Goal: Entertainment & Leisure: Browse casually

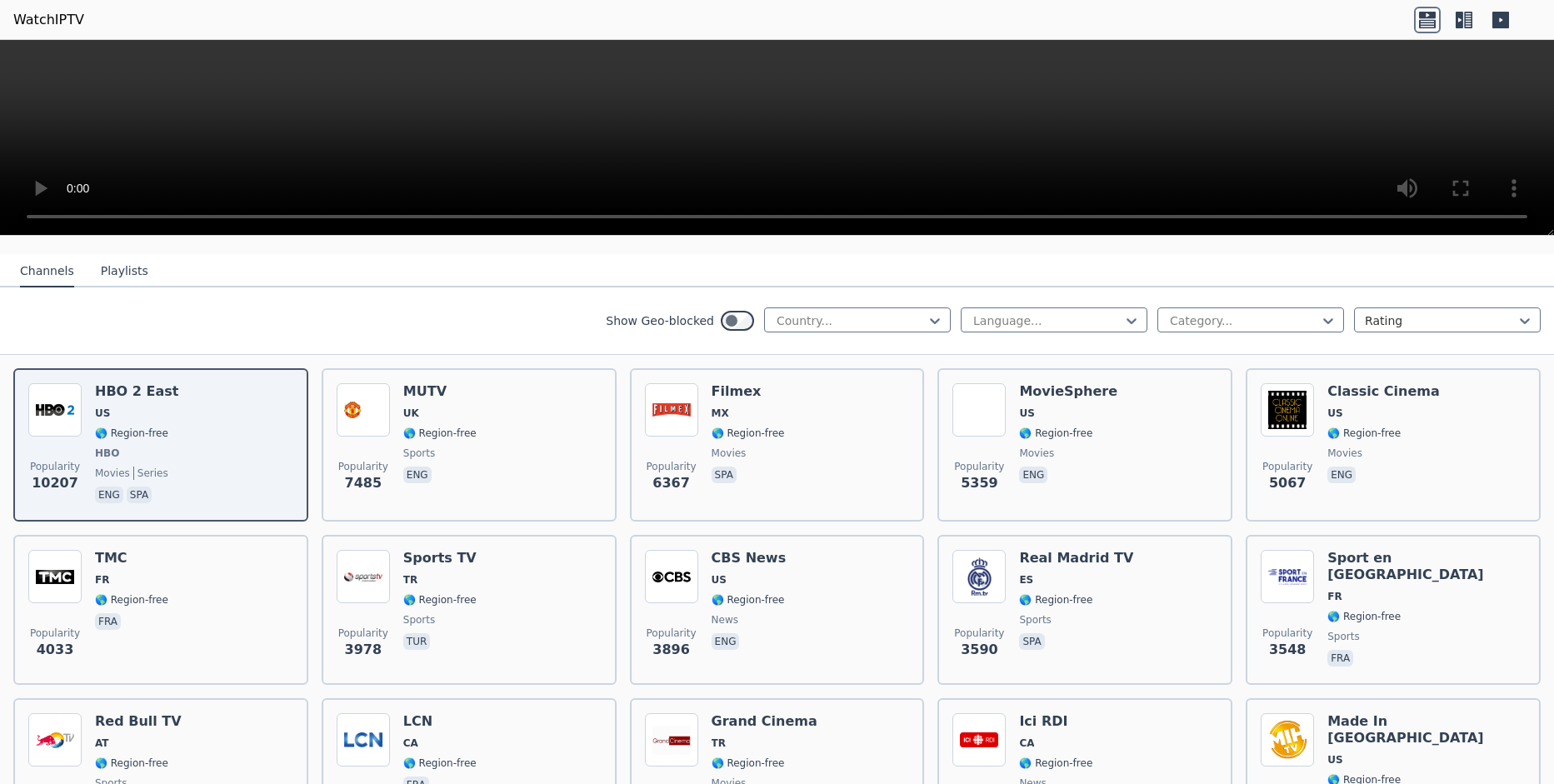
scroll to position [176, 0]
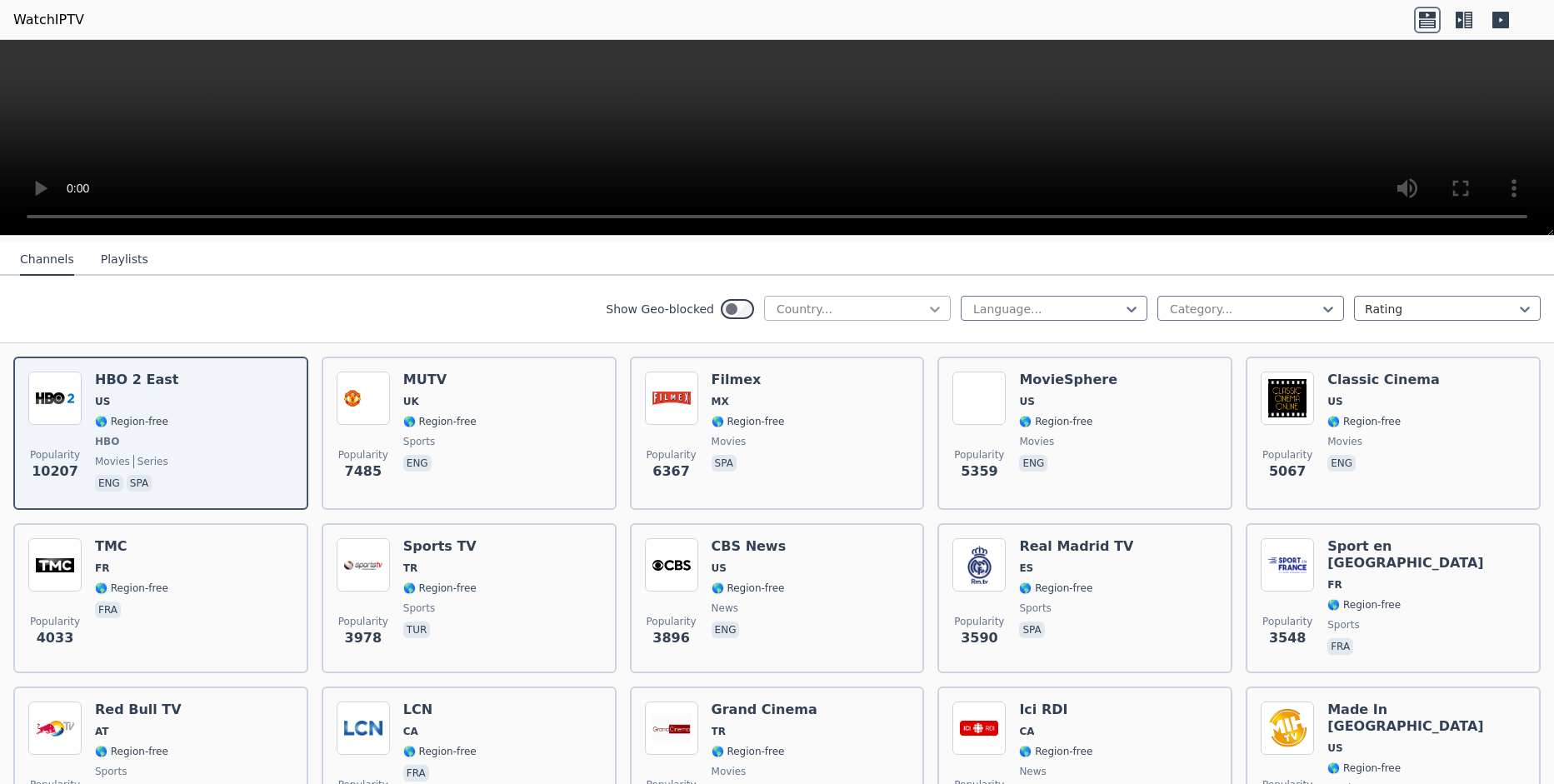
click at [937, 305] on icon at bounding box center [935, 309] width 17 height 17
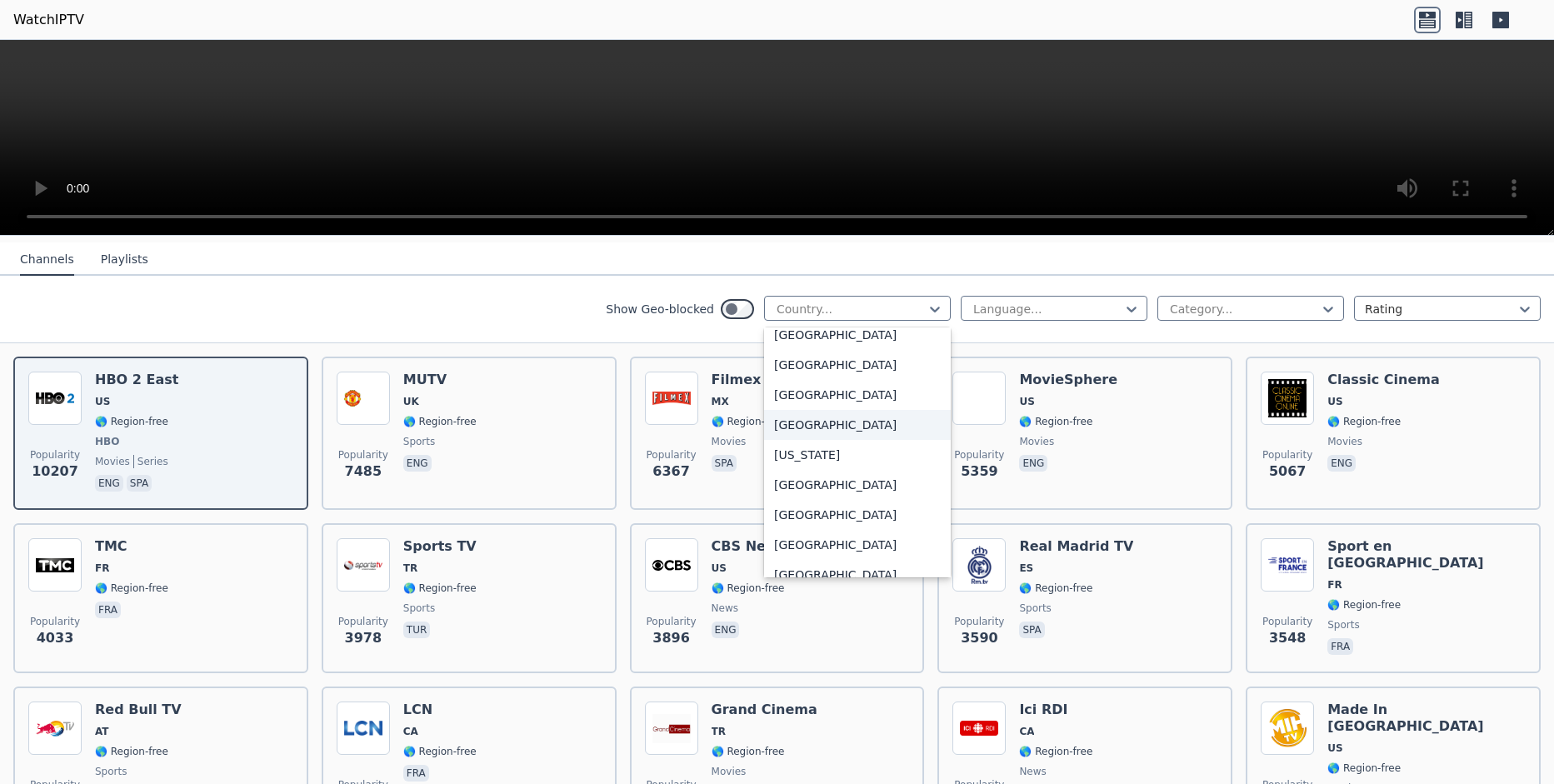
scroll to position [4390, 0]
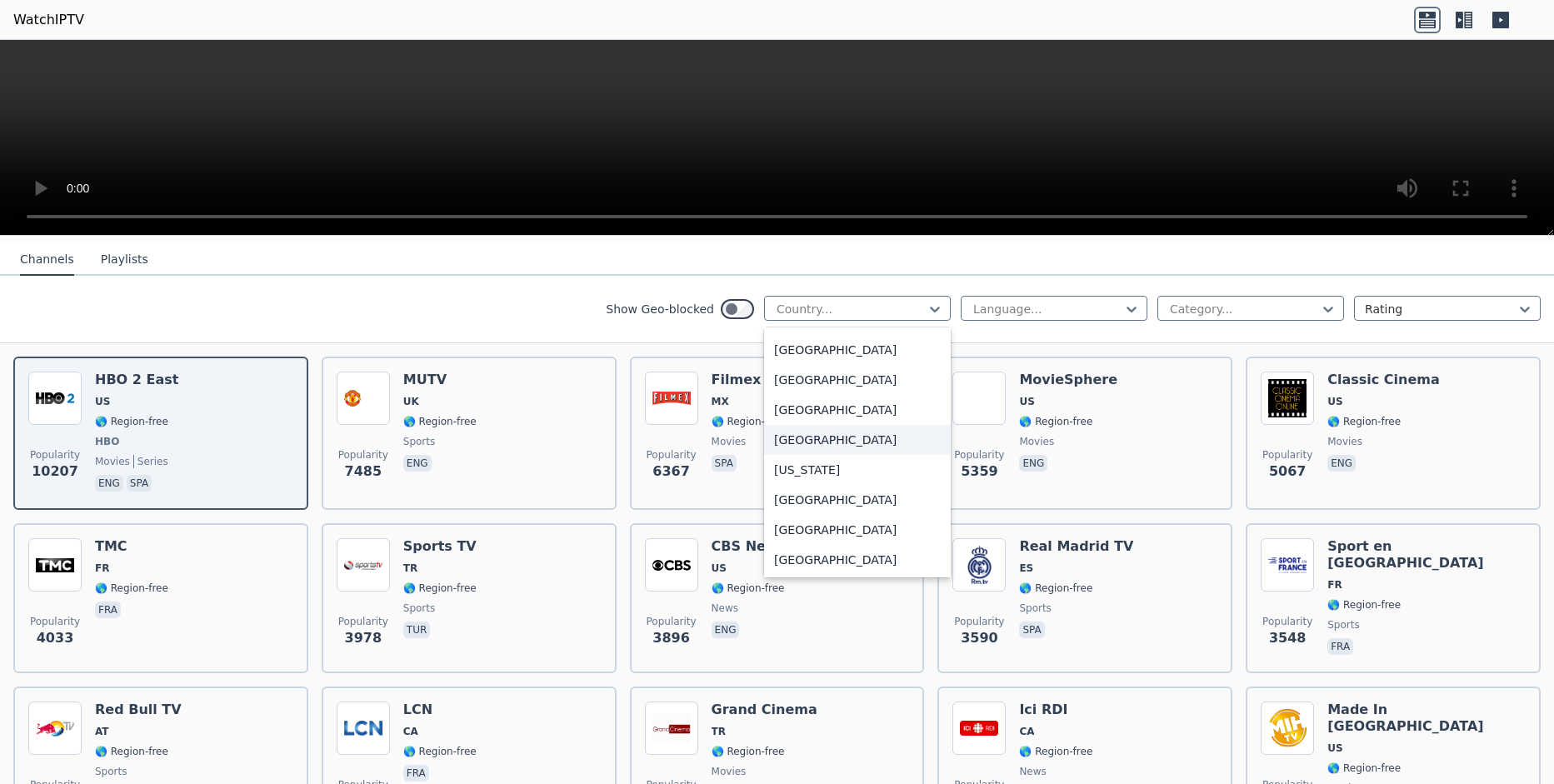
click at [810, 431] on div "[GEOGRAPHIC_DATA]" at bounding box center [857, 439] width 187 height 30
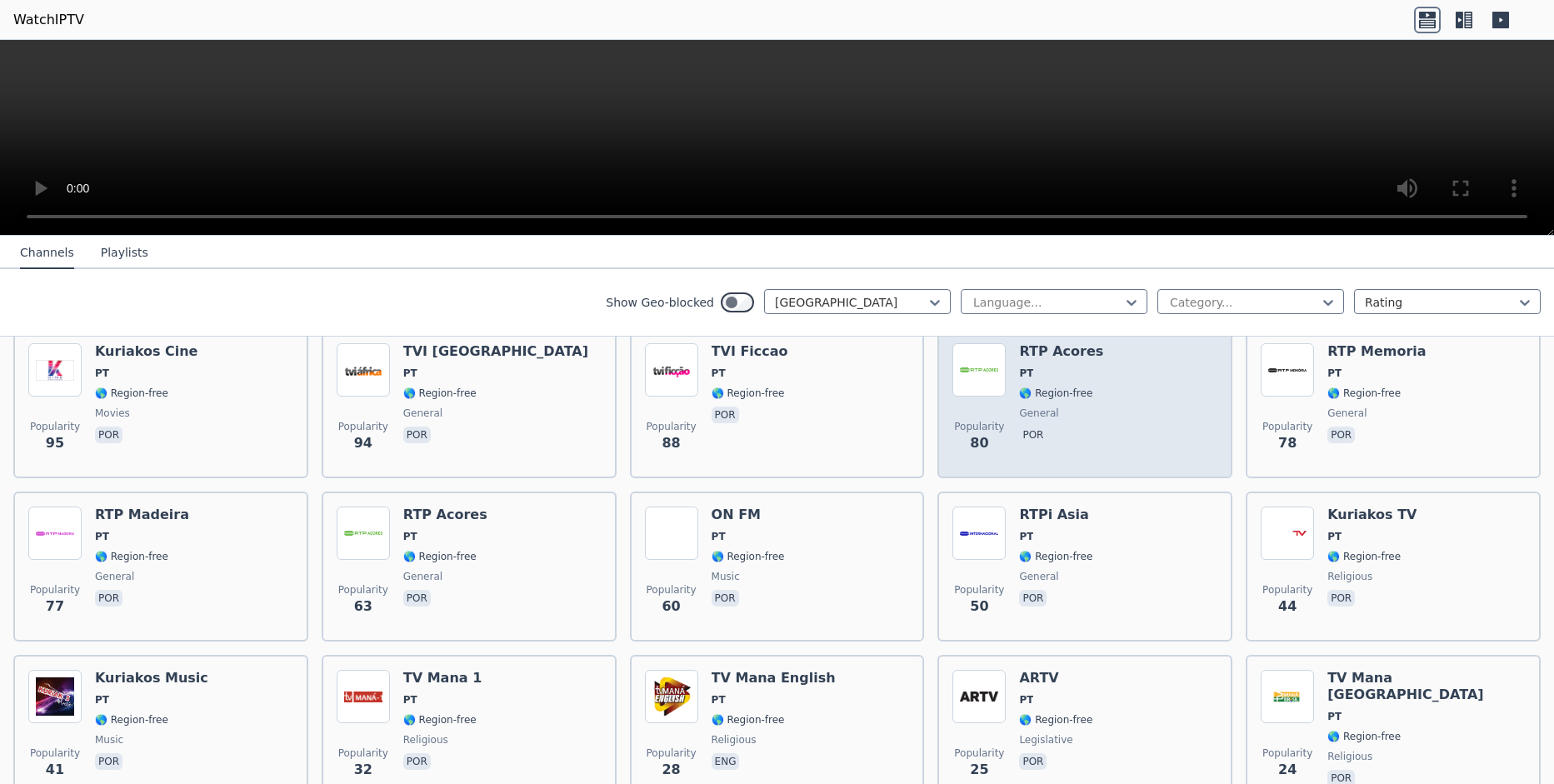
scroll to position [368, 0]
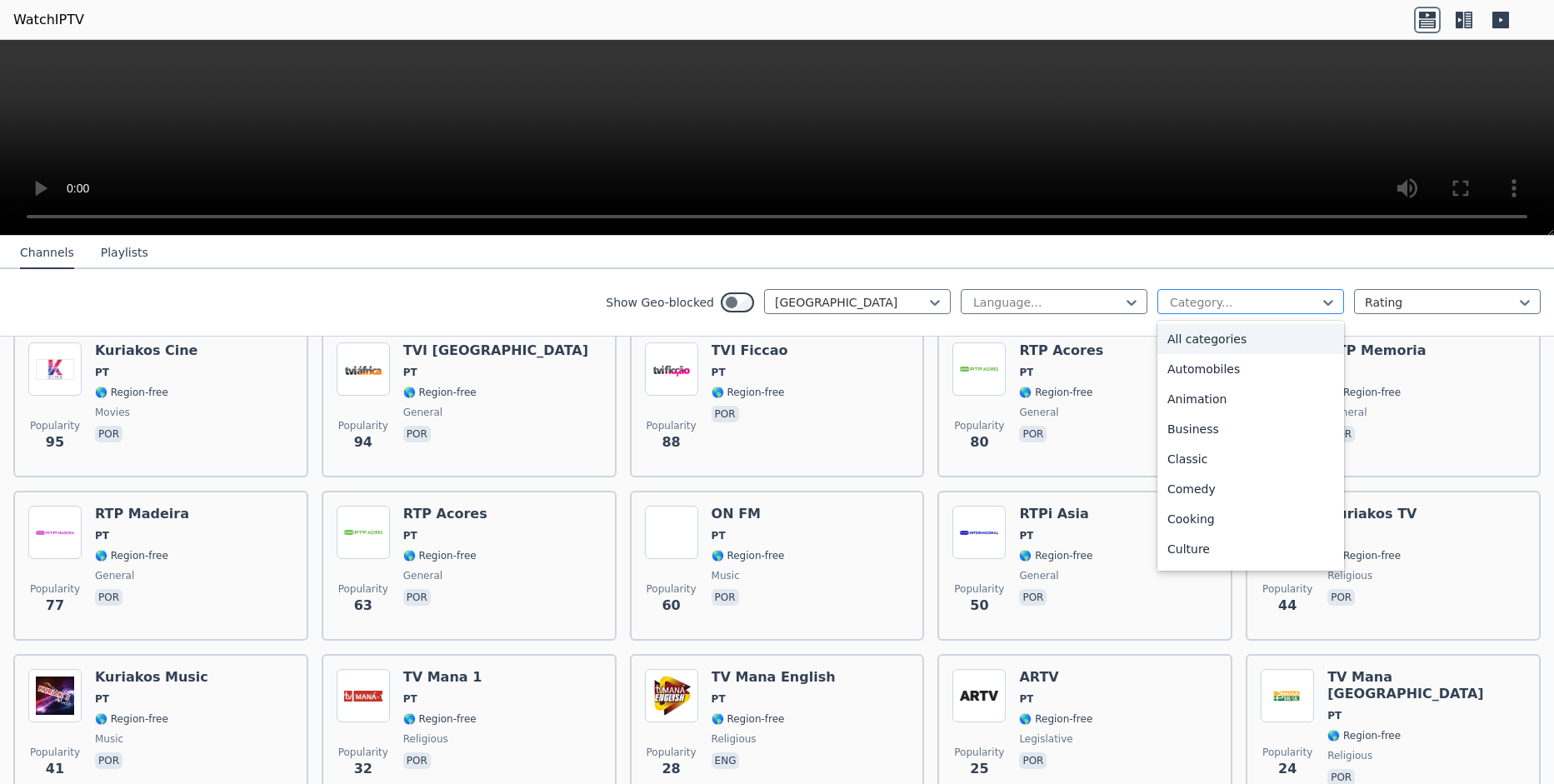
click at [1309, 292] on div "Category..." at bounding box center [1250, 301] width 187 height 25
click at [1213, 489] on div "Sports" at bounding box center [1250, 492] width 187 height 30
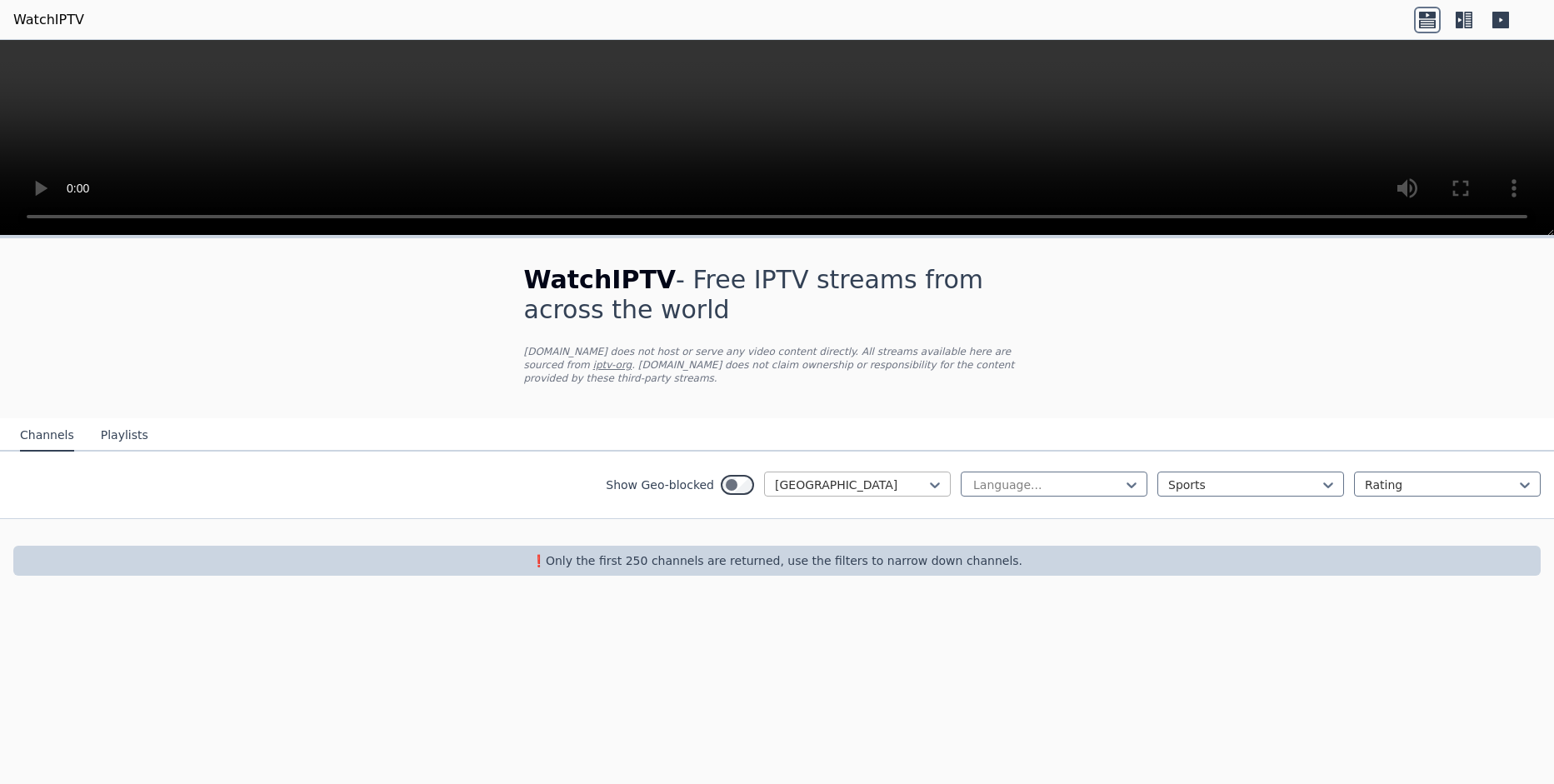
click at [919, 477] on div at bounding box center [850, 485] width 151 height 17
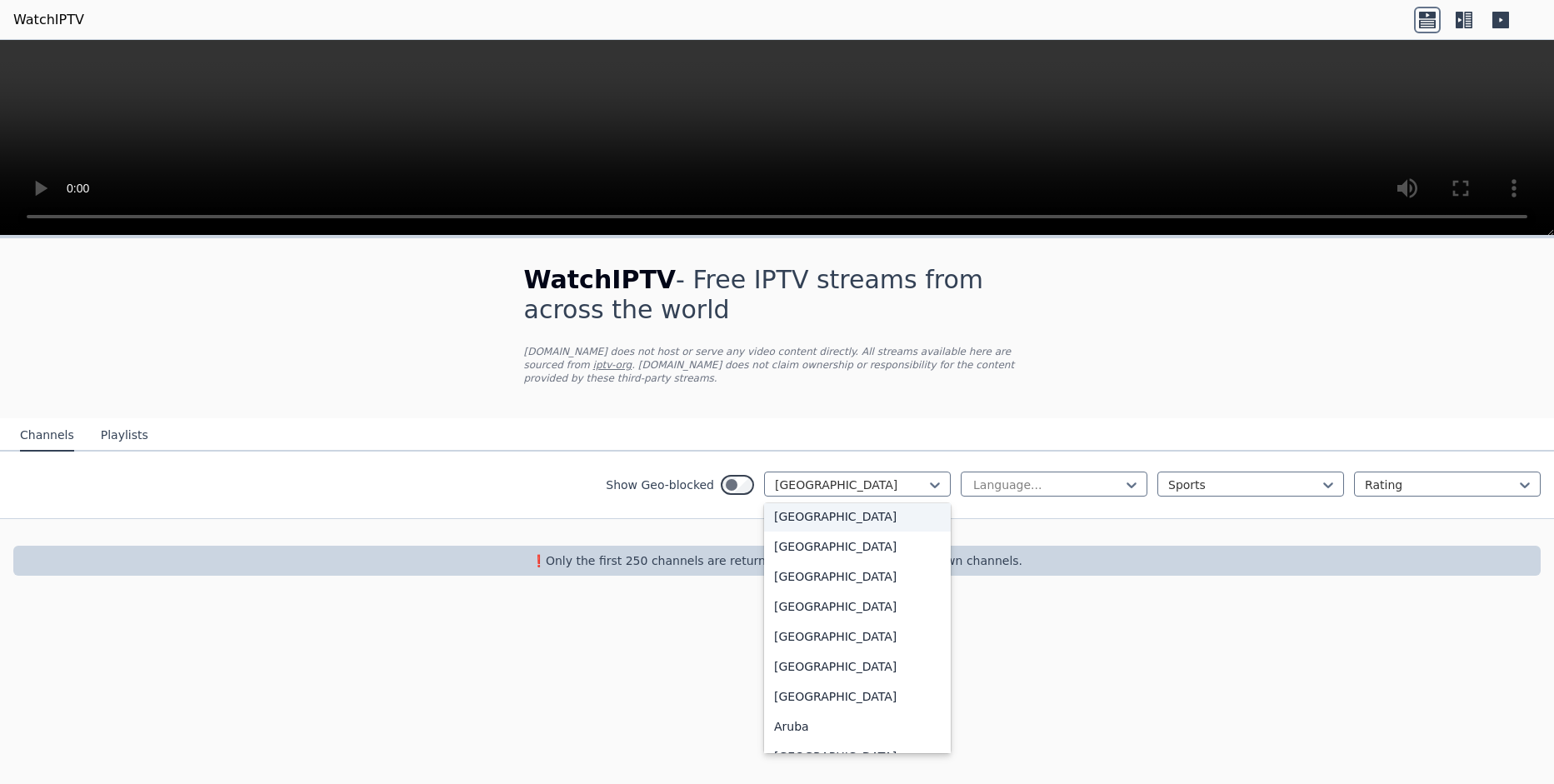
scroll to position [44, 0]
click at [838, 504] on div "[GEOGRAPHIC_DATA]" at bounding box center [857, 508] width 187 height 30
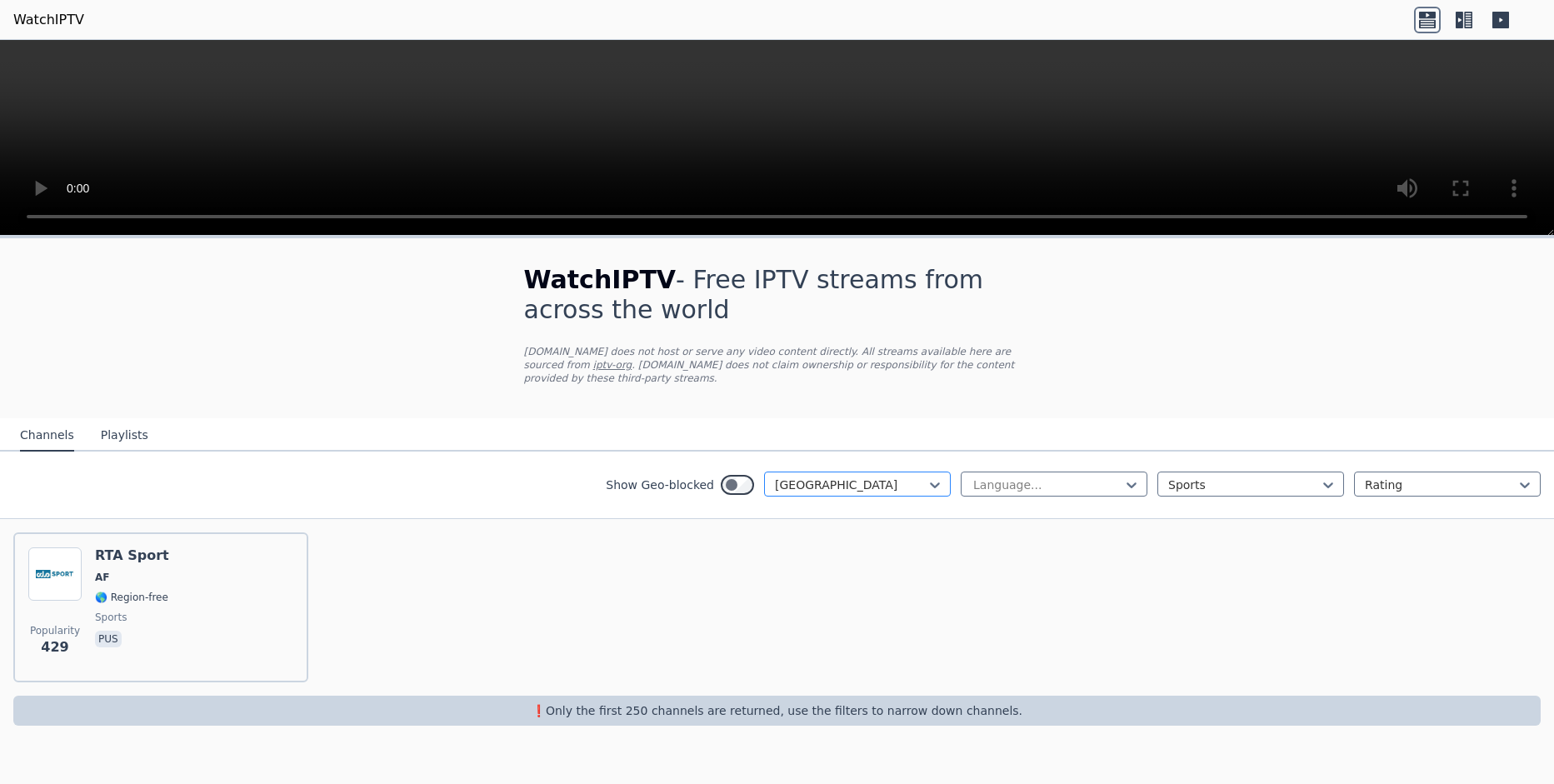
click at [852, 477] on div at bounding box center [850, 485] width 151 height 17
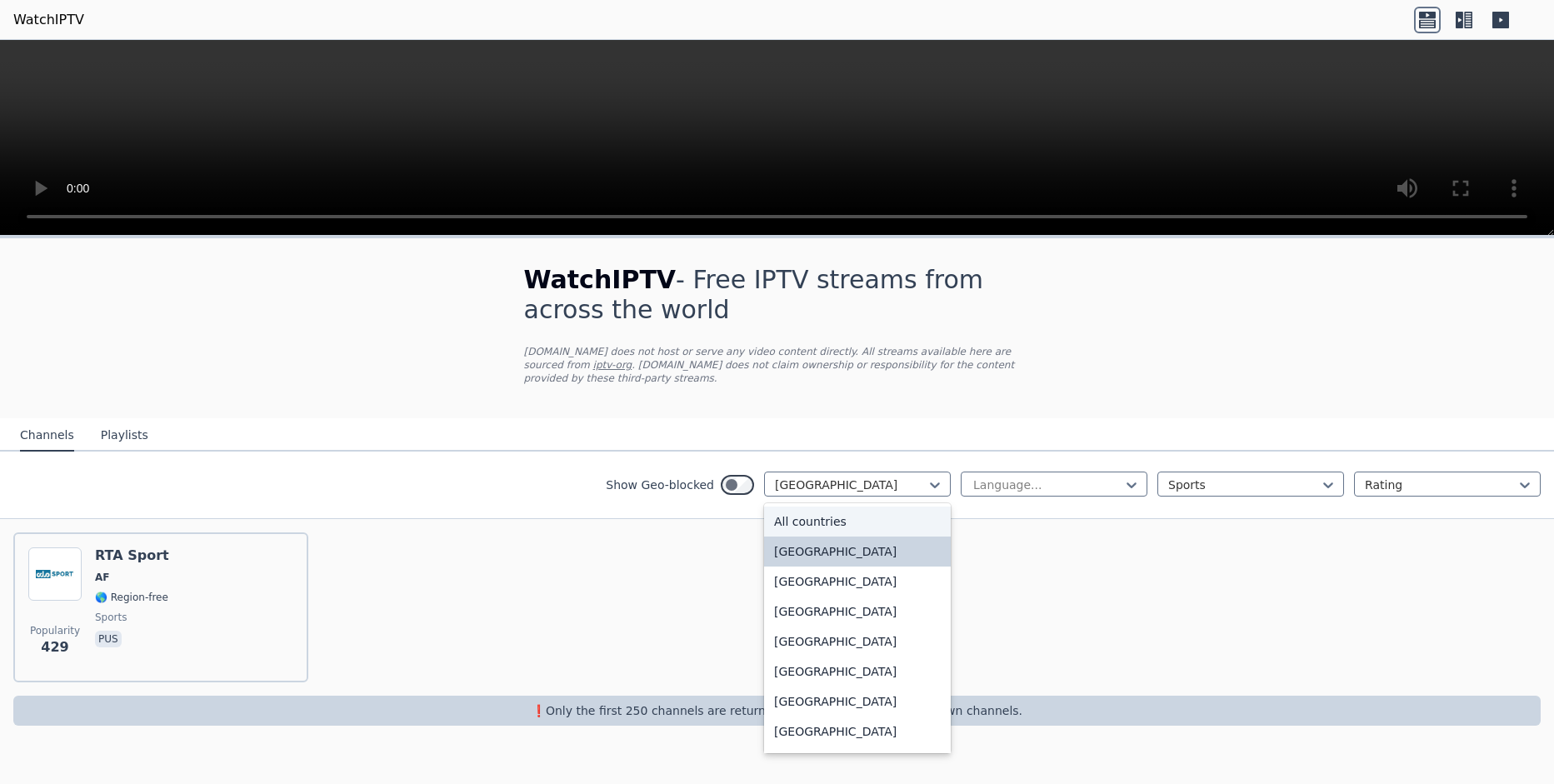
click at [837, 507] on div "All countries" at bounding box center [857, 521] width 187 height 30
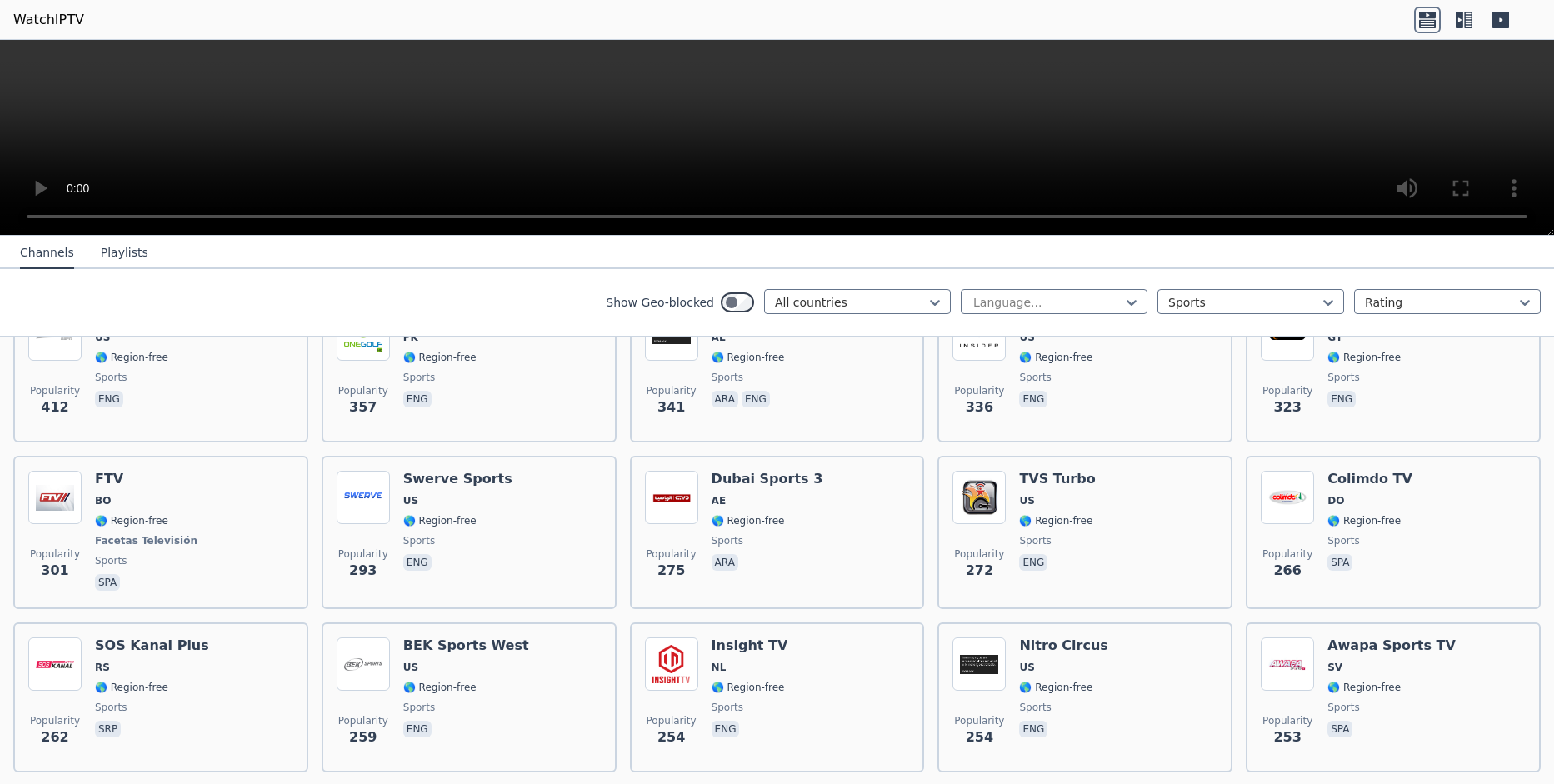
scroll to position [1568, 0]
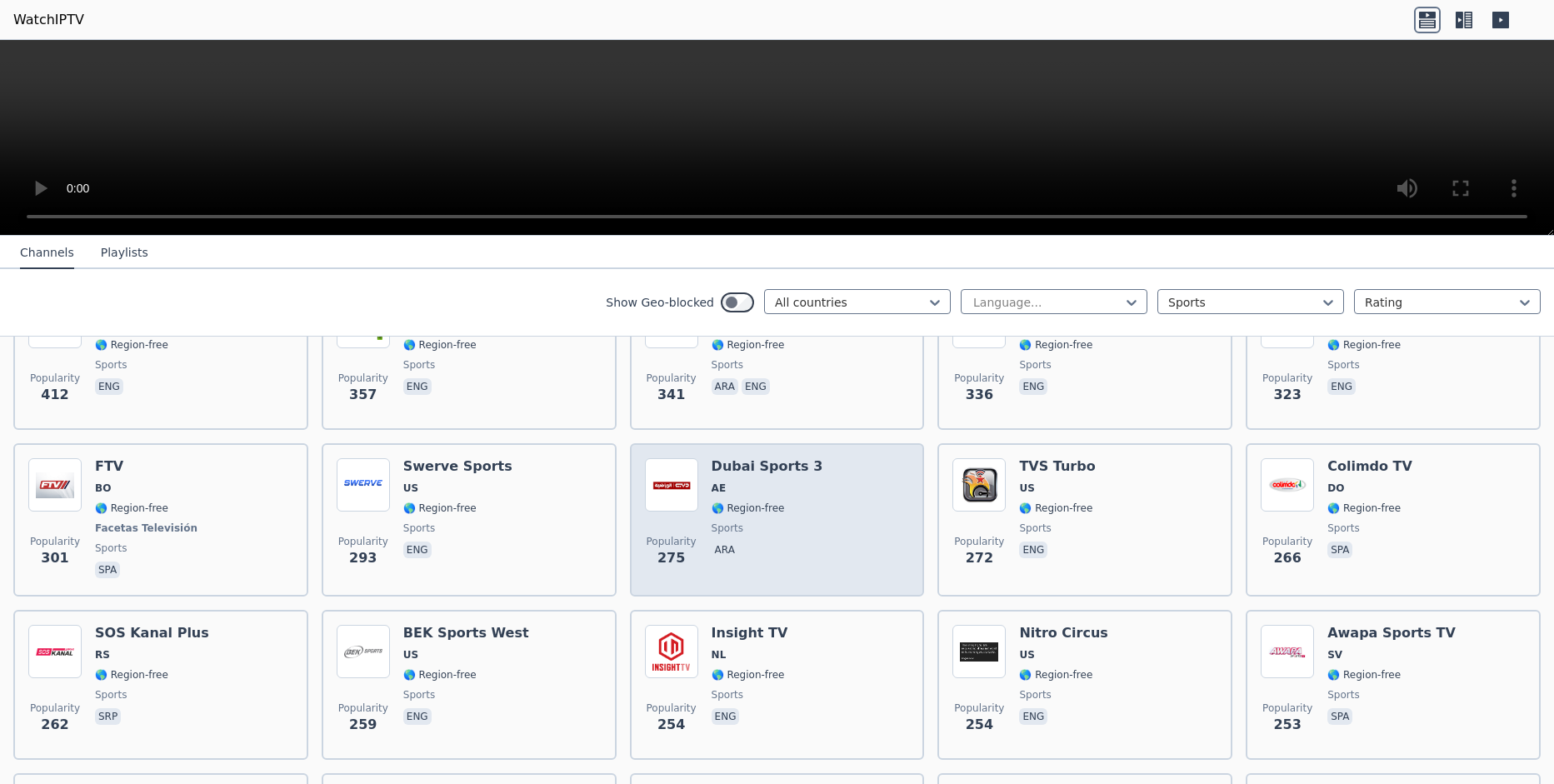
click at [785, 521] on span "sports" at bounding box center [768, 528] width 112 height 13
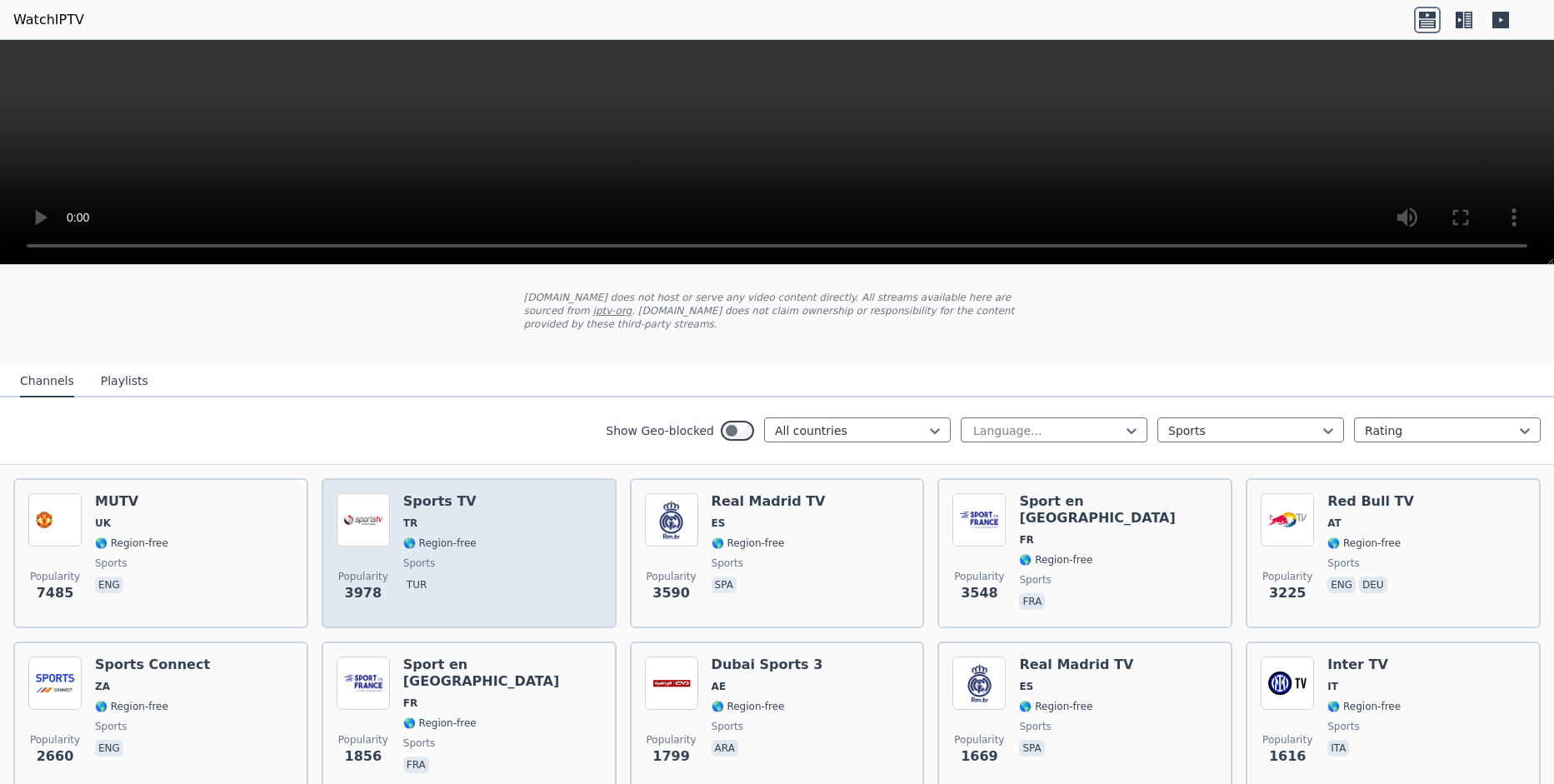
scroll to position [81, 0]
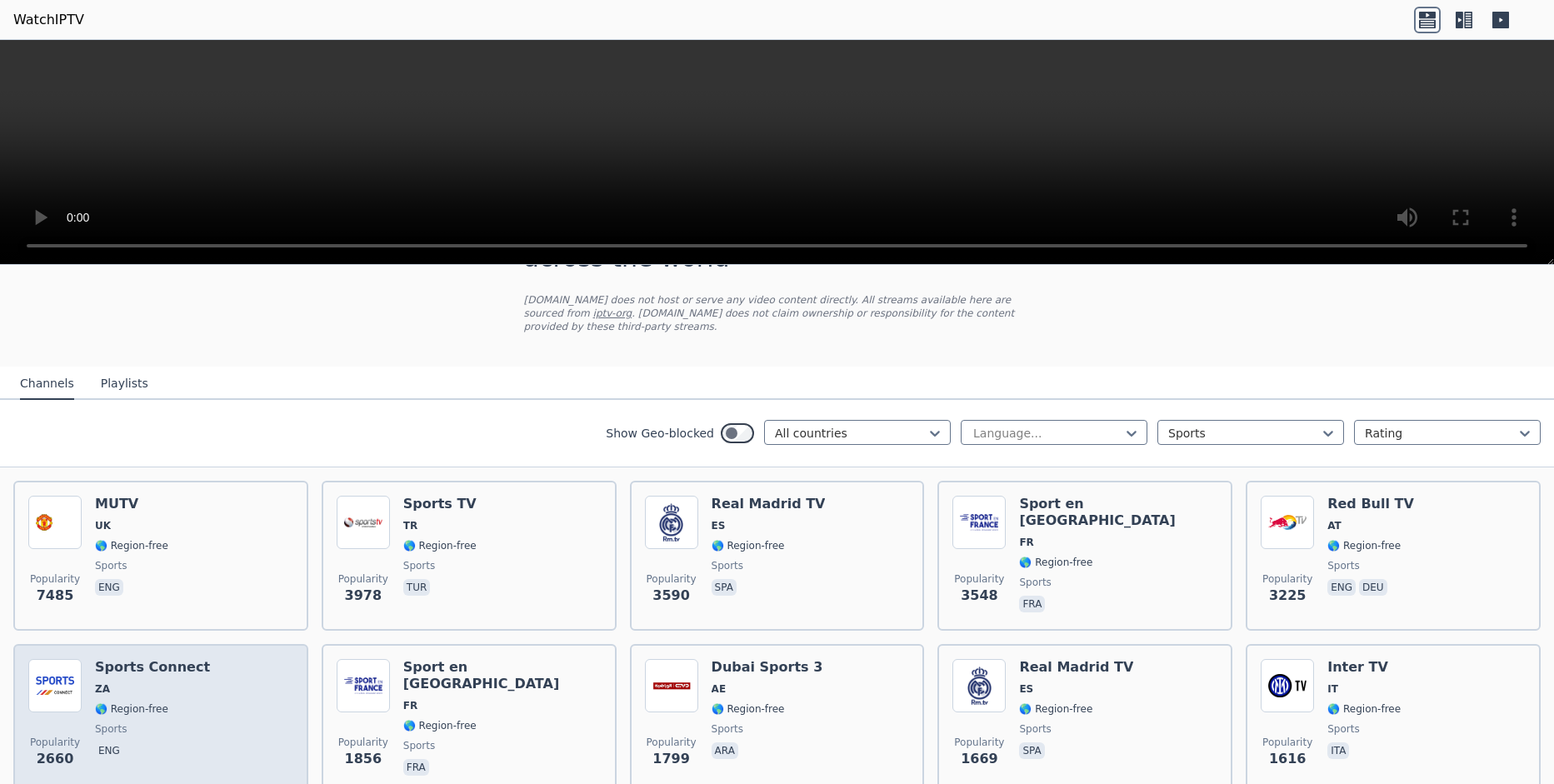
click at [188, 686] on div "Sports Connect ZA 🌎 Region-free sports eng" at bounding box center [152, 718] width 115 height 120
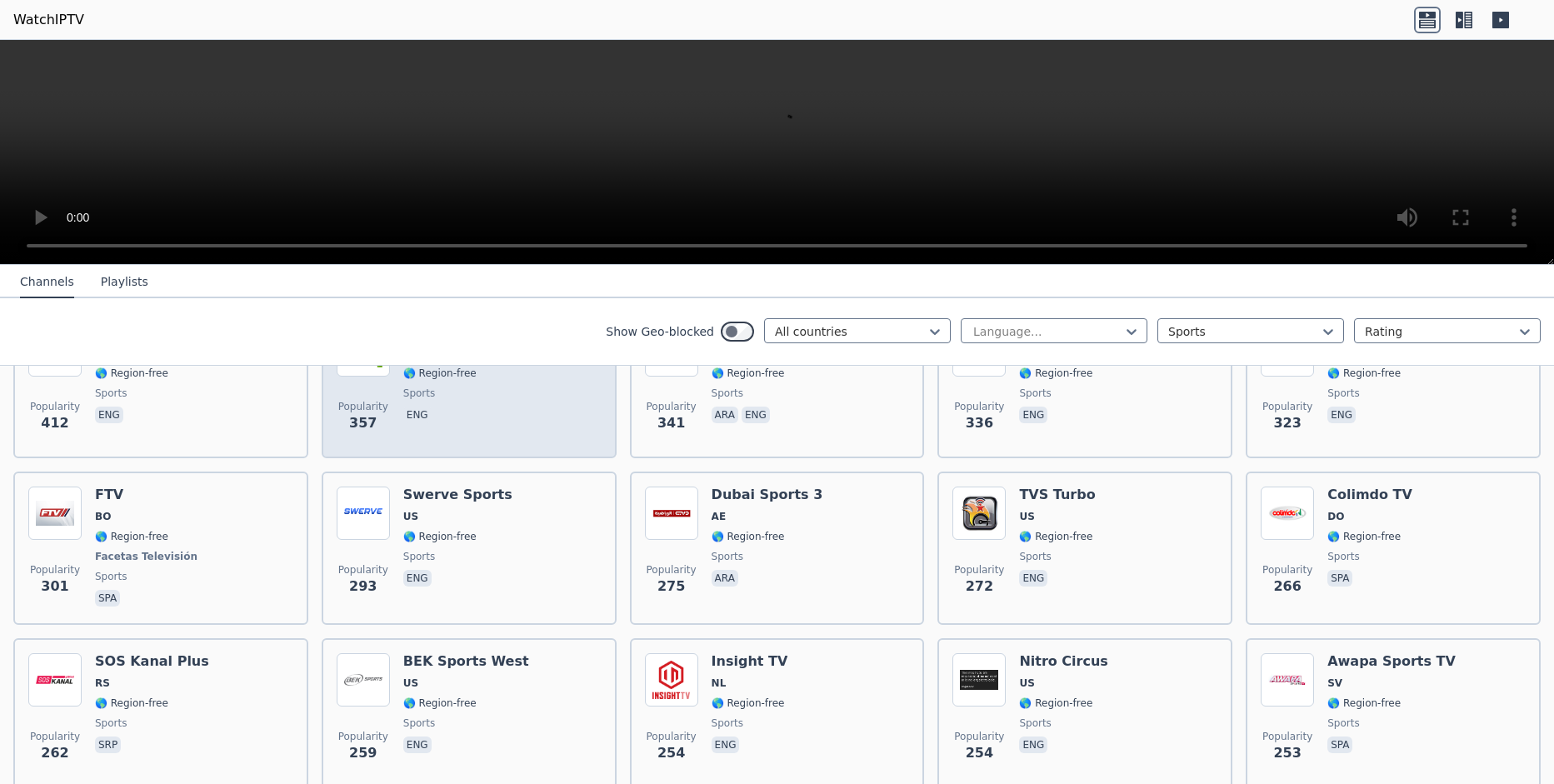
scroll to position [1575, 0]
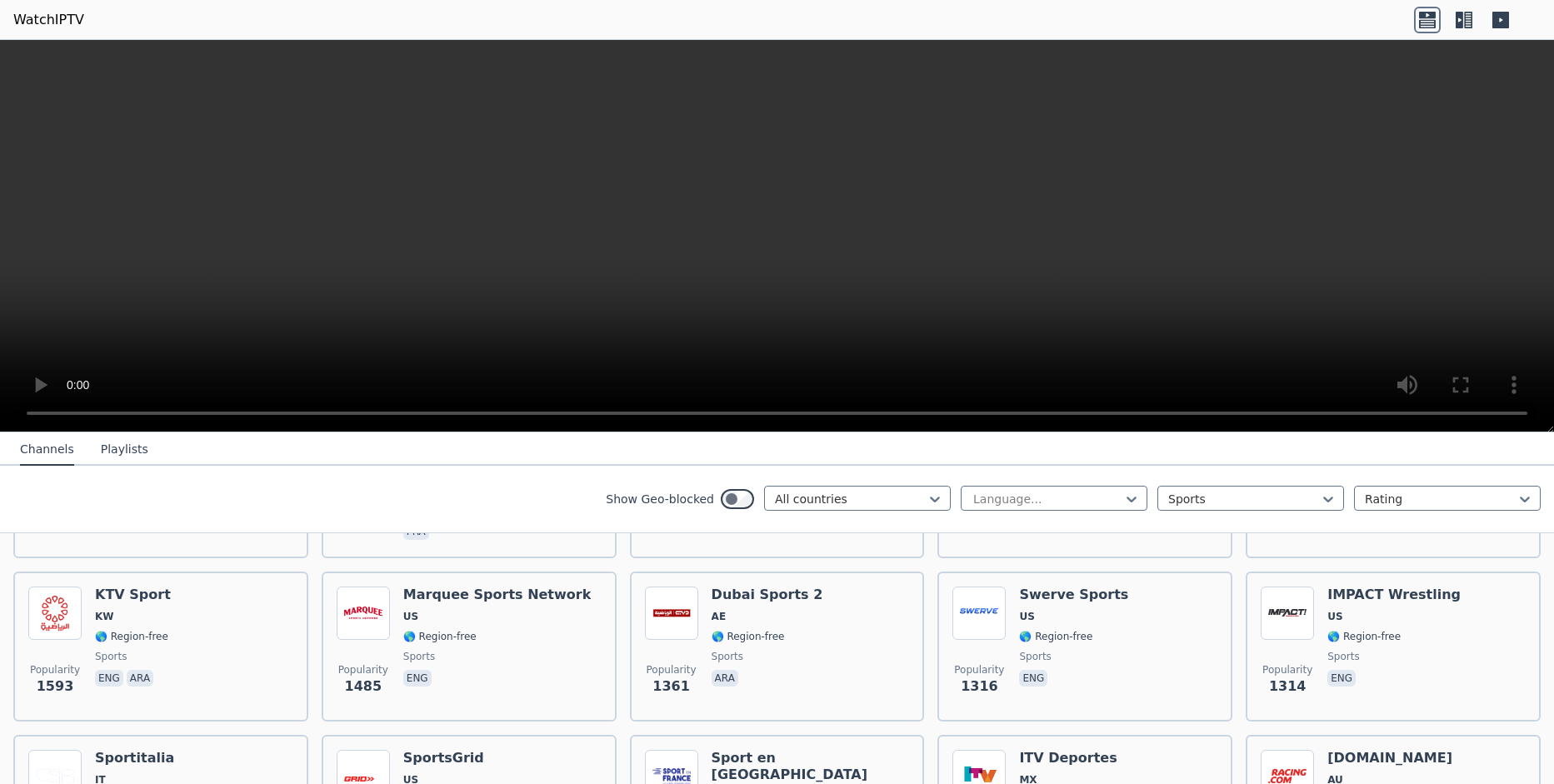
scroll to position [565, 0]
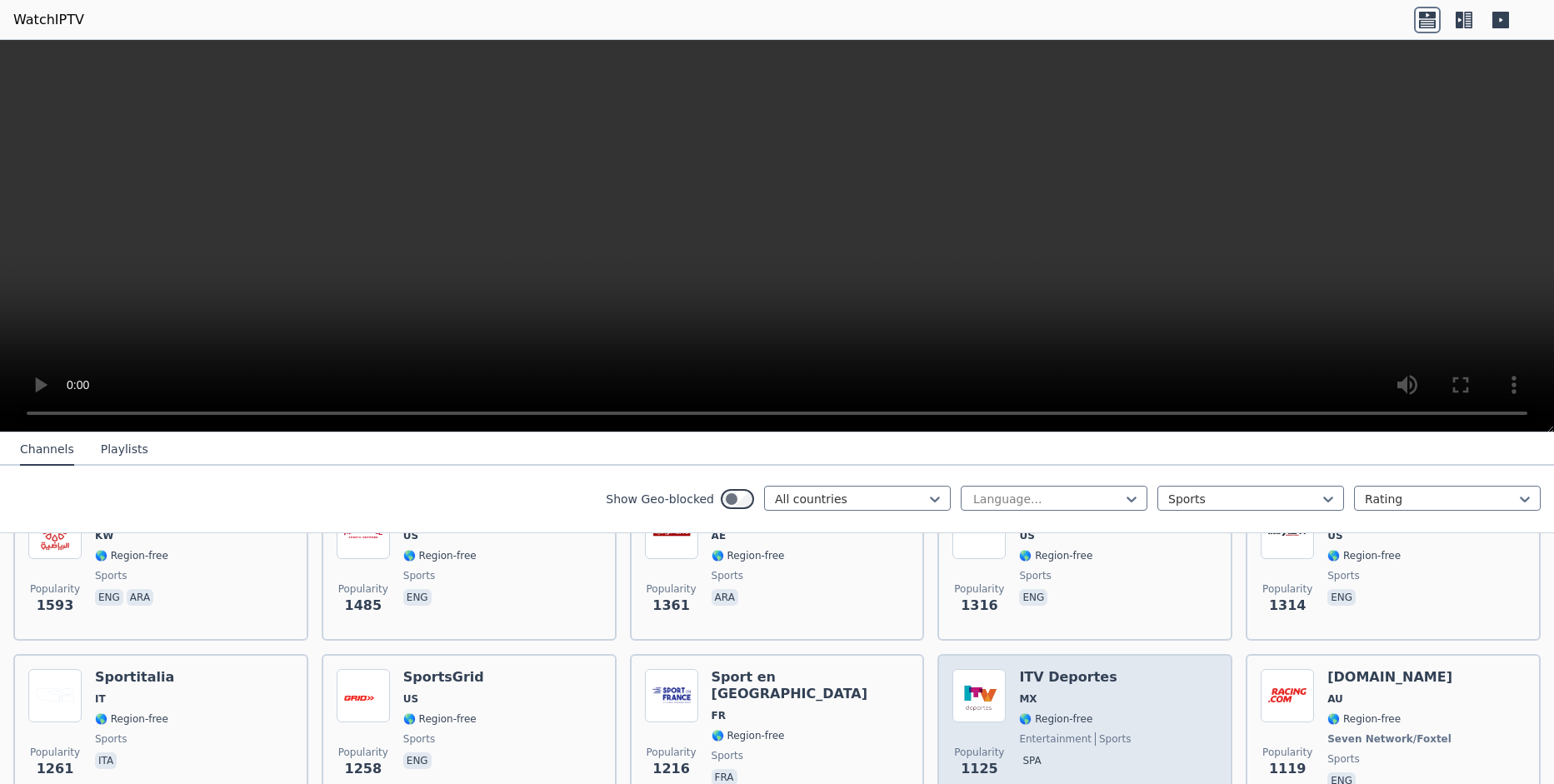
click at [1142, 673] on div "Popularity 1125 ITV Deportes MX 🌎 Region-free entertainment sports spa" at bounding box center [1085, 730] width 265 height 124
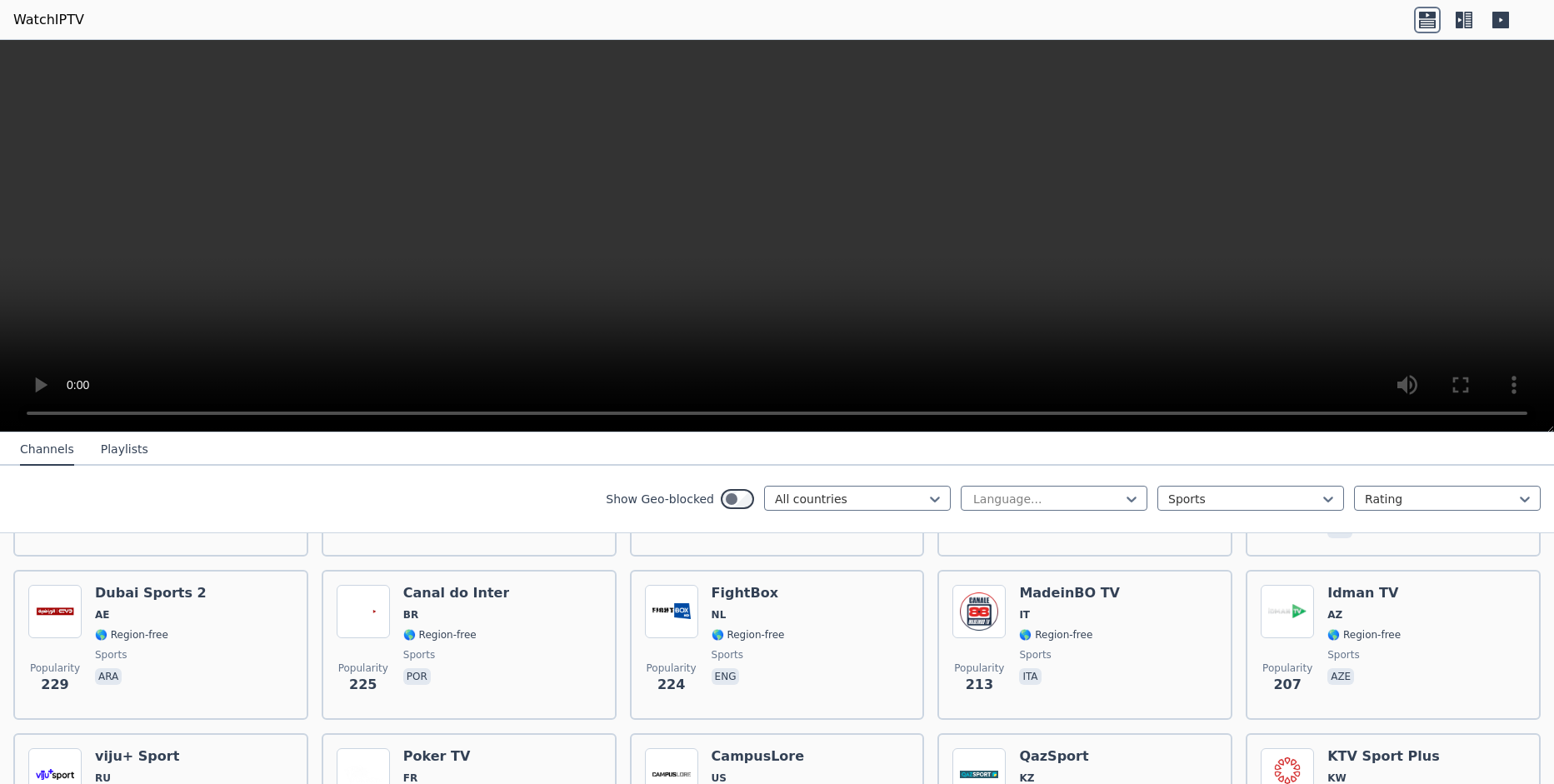
scroll to position [2155, 0]
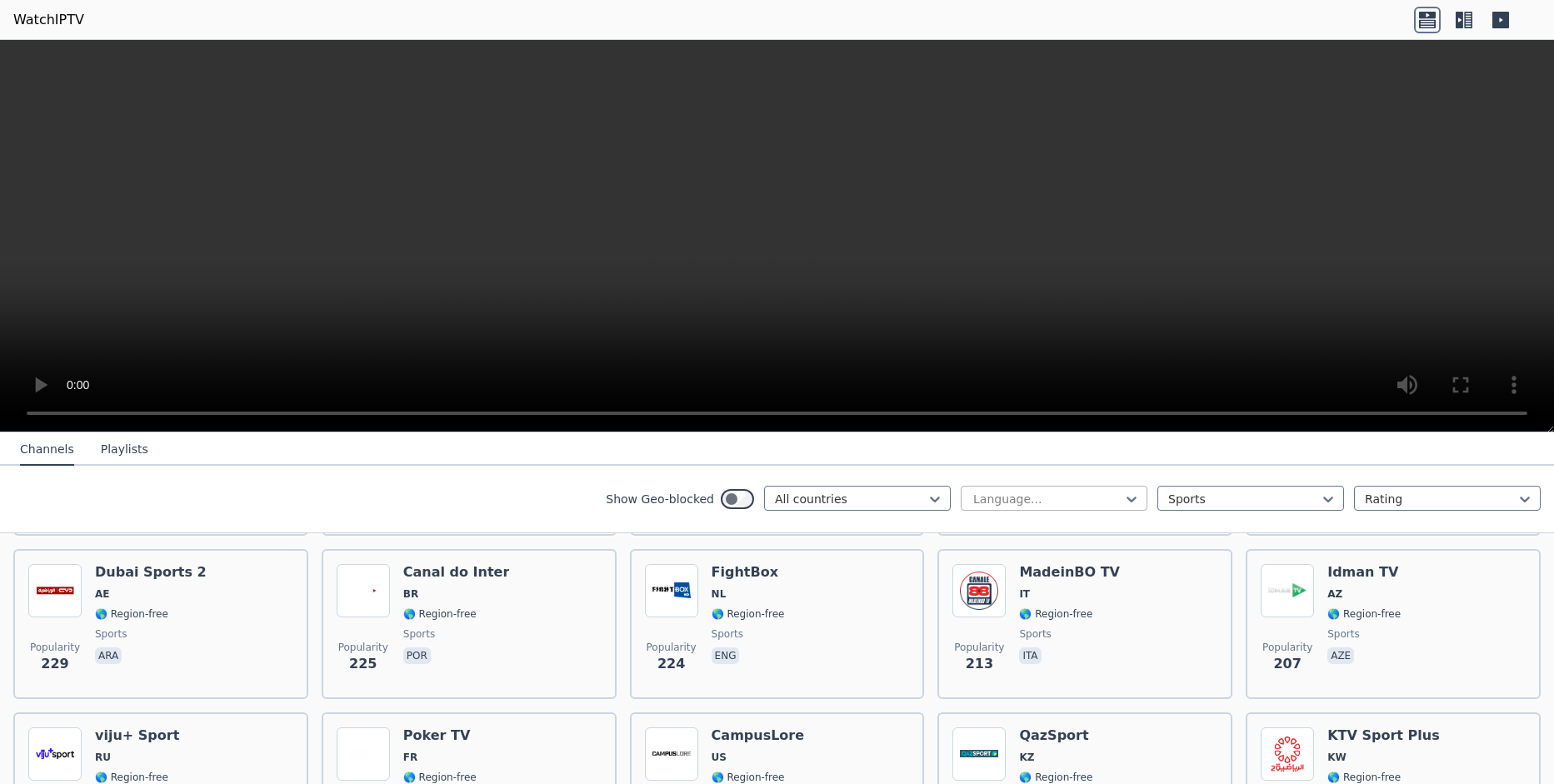
click at [1117, 506] on div at bounding box center [1047, 499] width 151 height 17
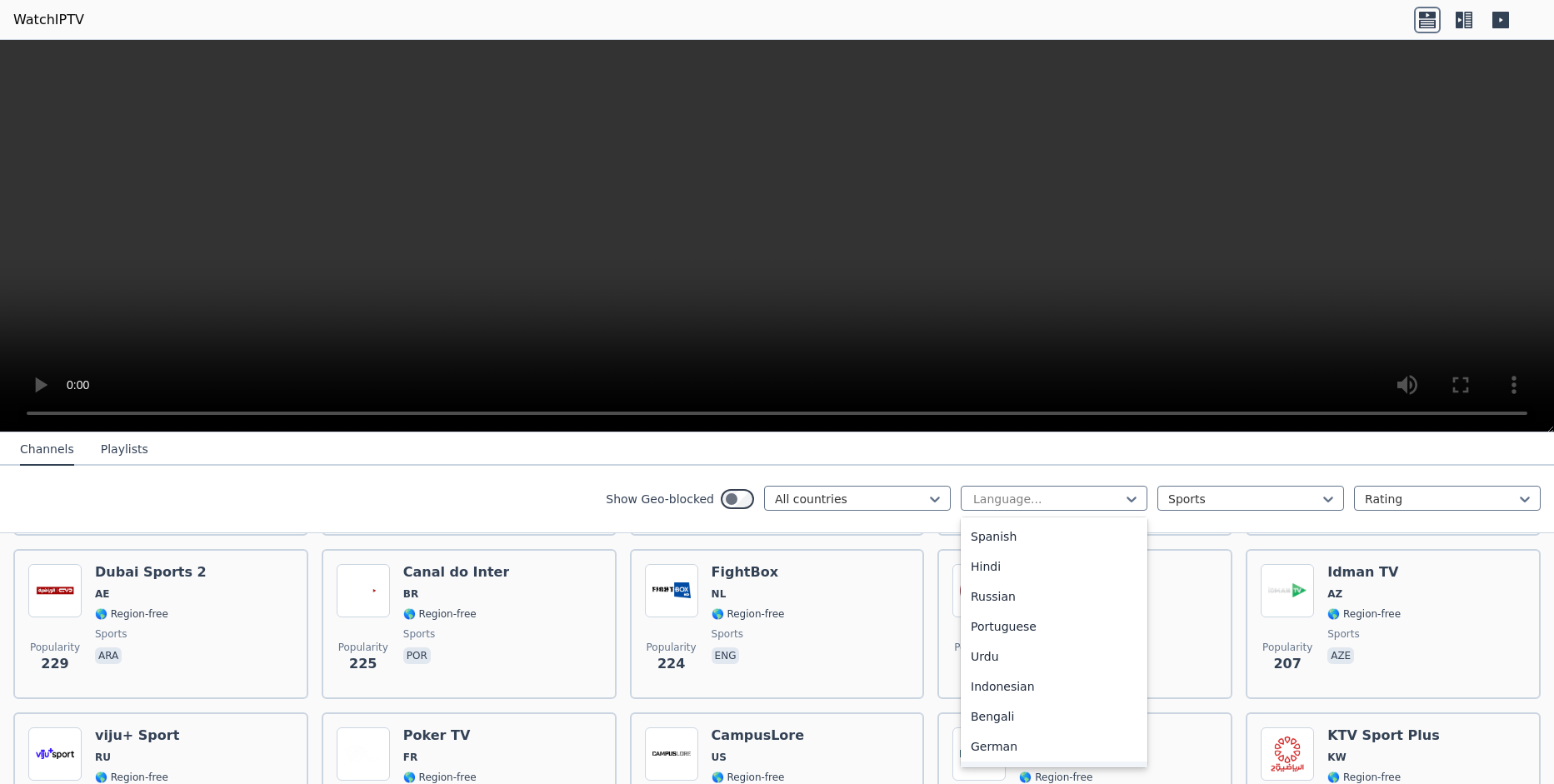
scroll to position [145, 0]
click at [1042, 633] on div "Portuguese" at bounding box center [1054, 631] width 187 height 30
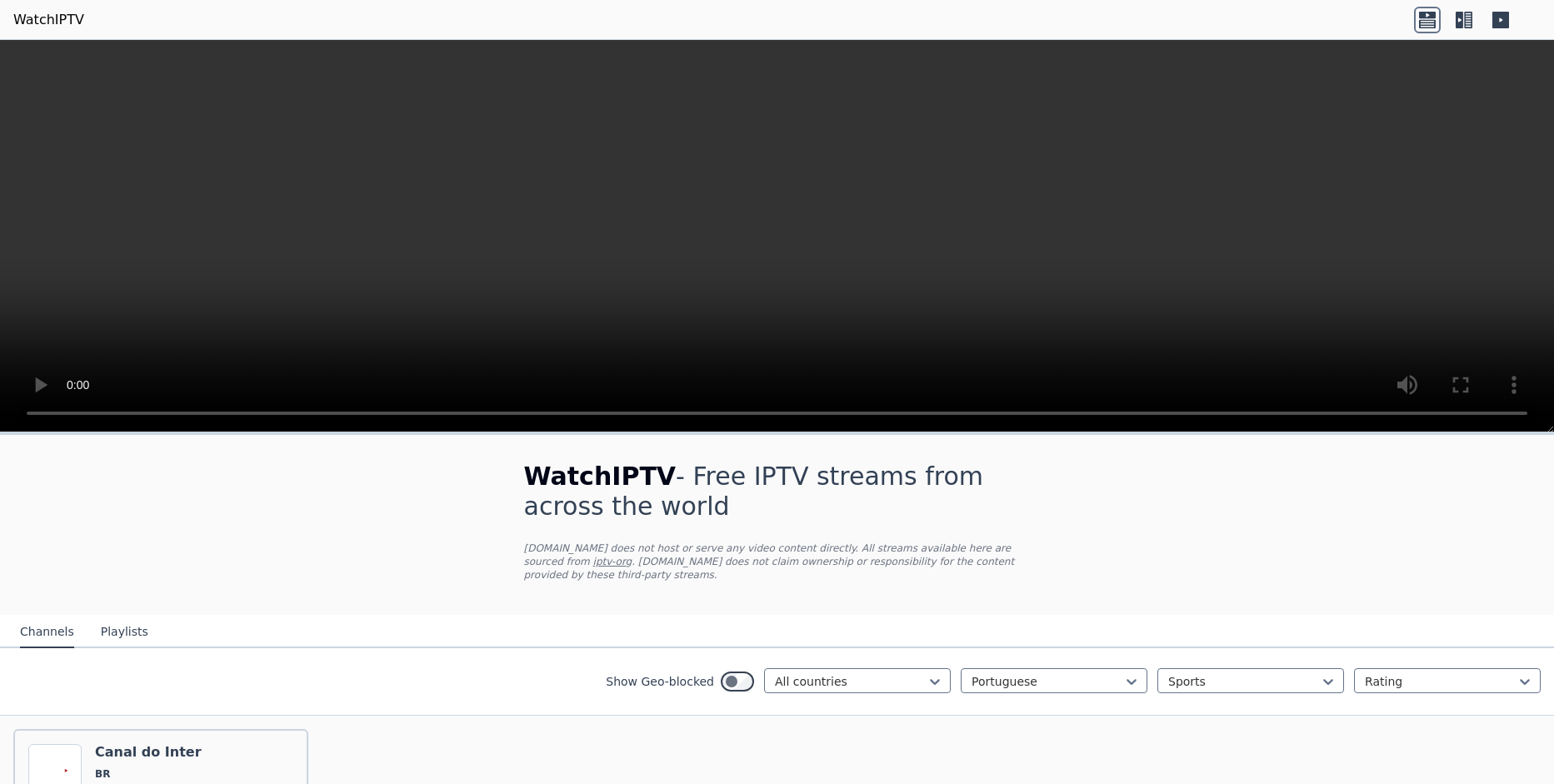
scroll to position [151, 0]
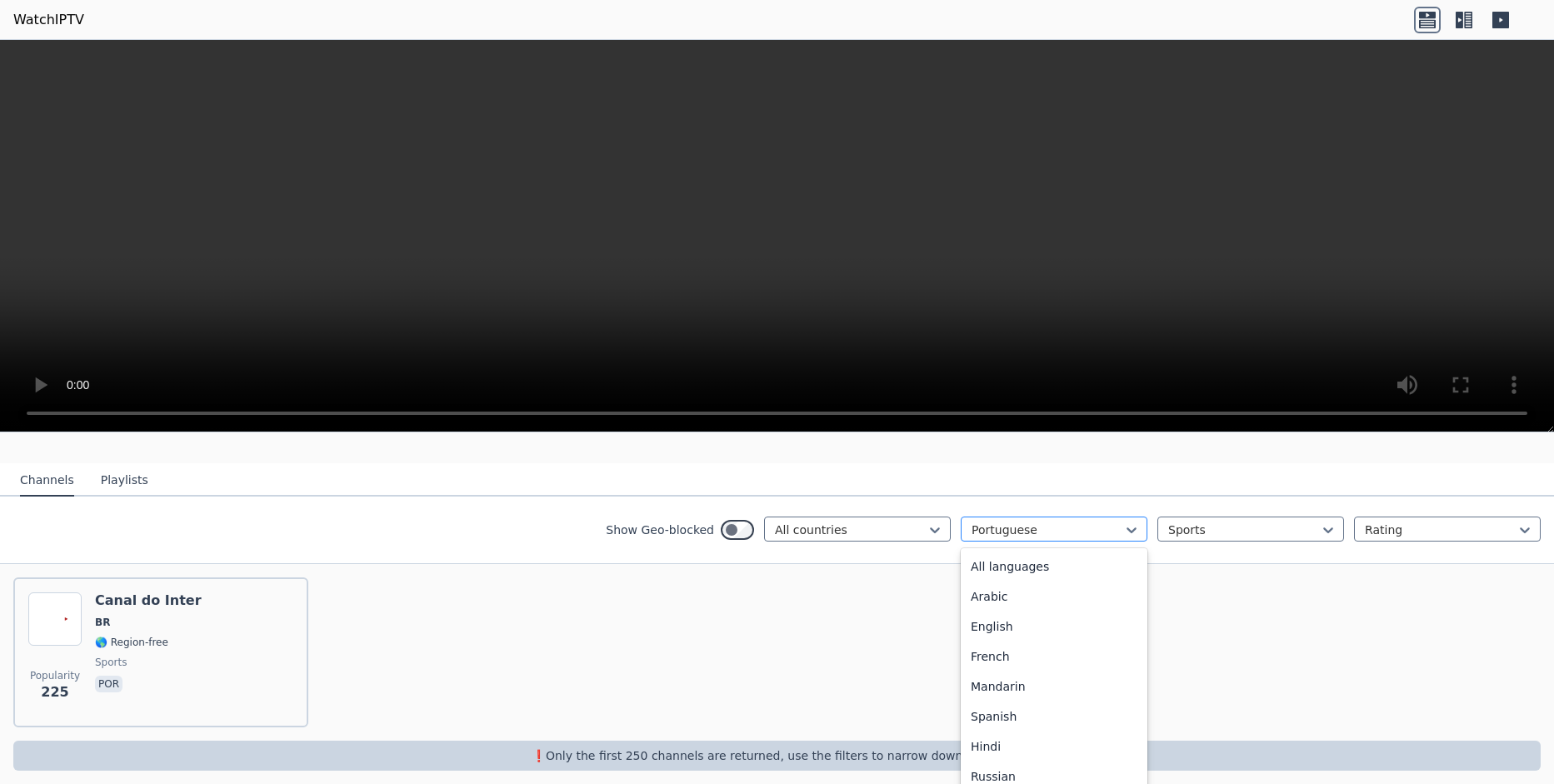
click at [1015, 521] on div at bounding box center [1047, 529] width 151 height 17
click at [1035, 555] on div "All languages" at bounding box center [1054, 567] width 187 height 30
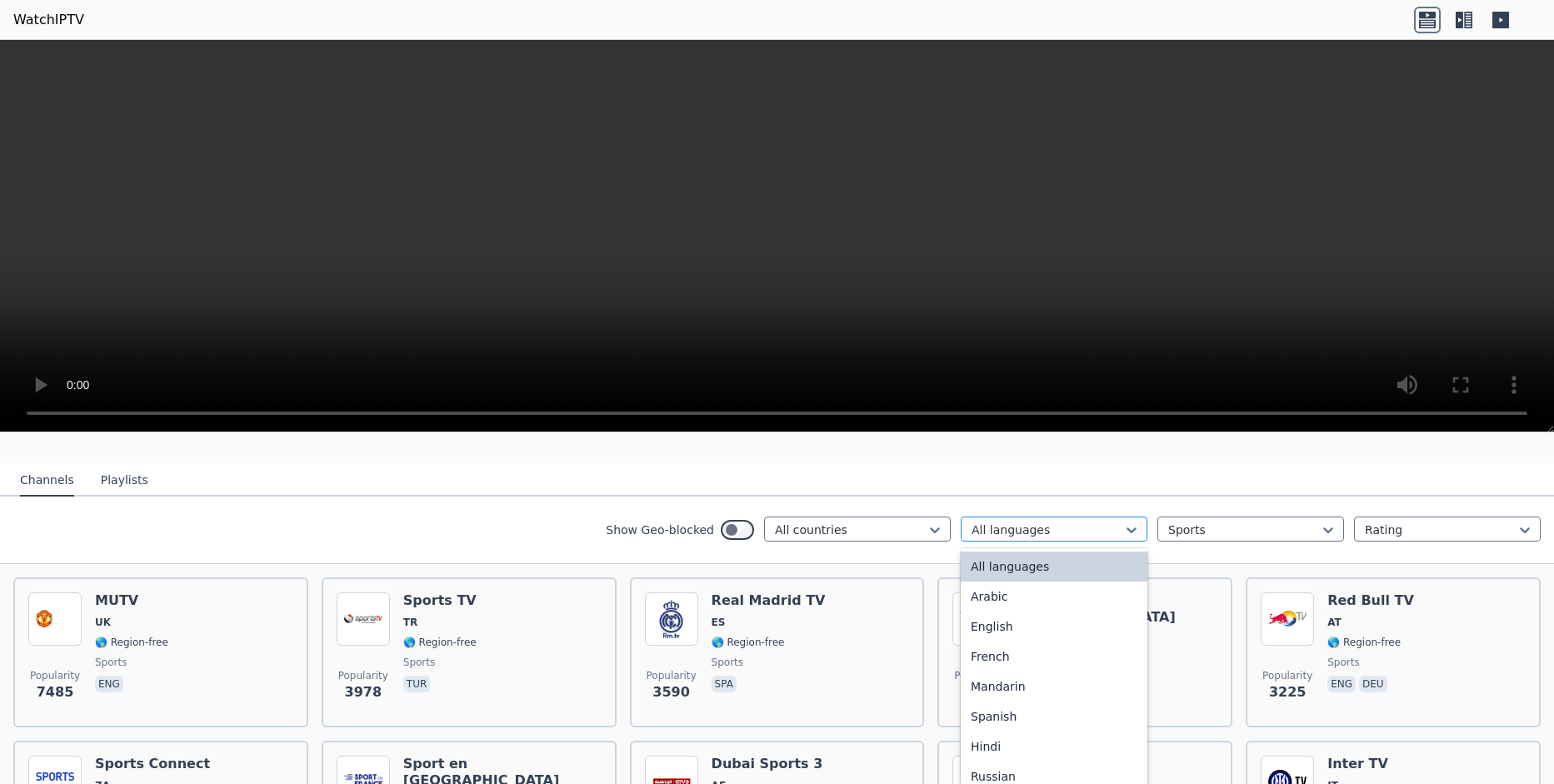
click at [1008, 521] on div at bounding box center [1047, 529] width 151 height 17
click at [1026, 625] on div "English" at bounding box center [1054, 626] width 187 height 30
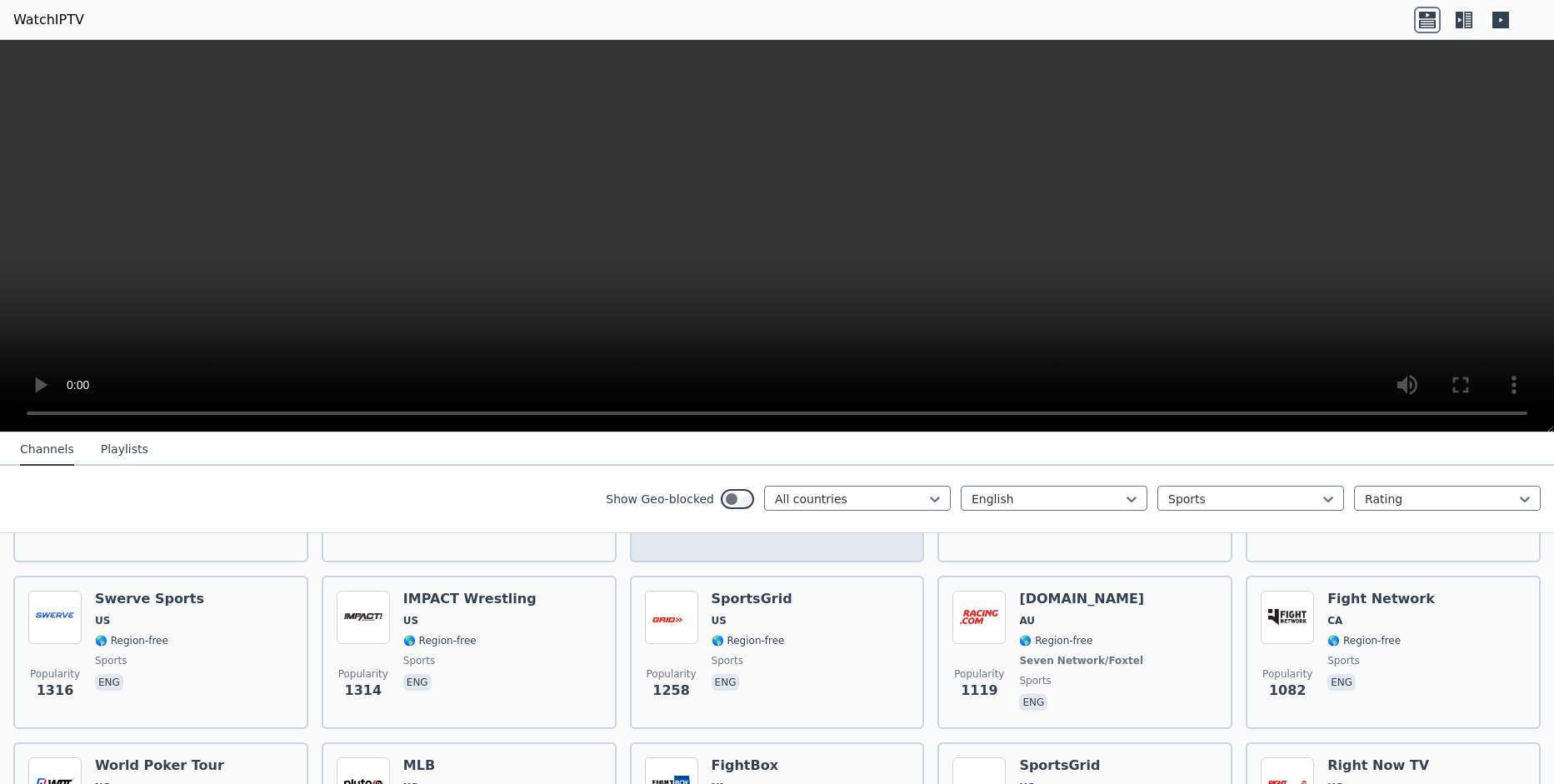
scroll to position [327, 0]
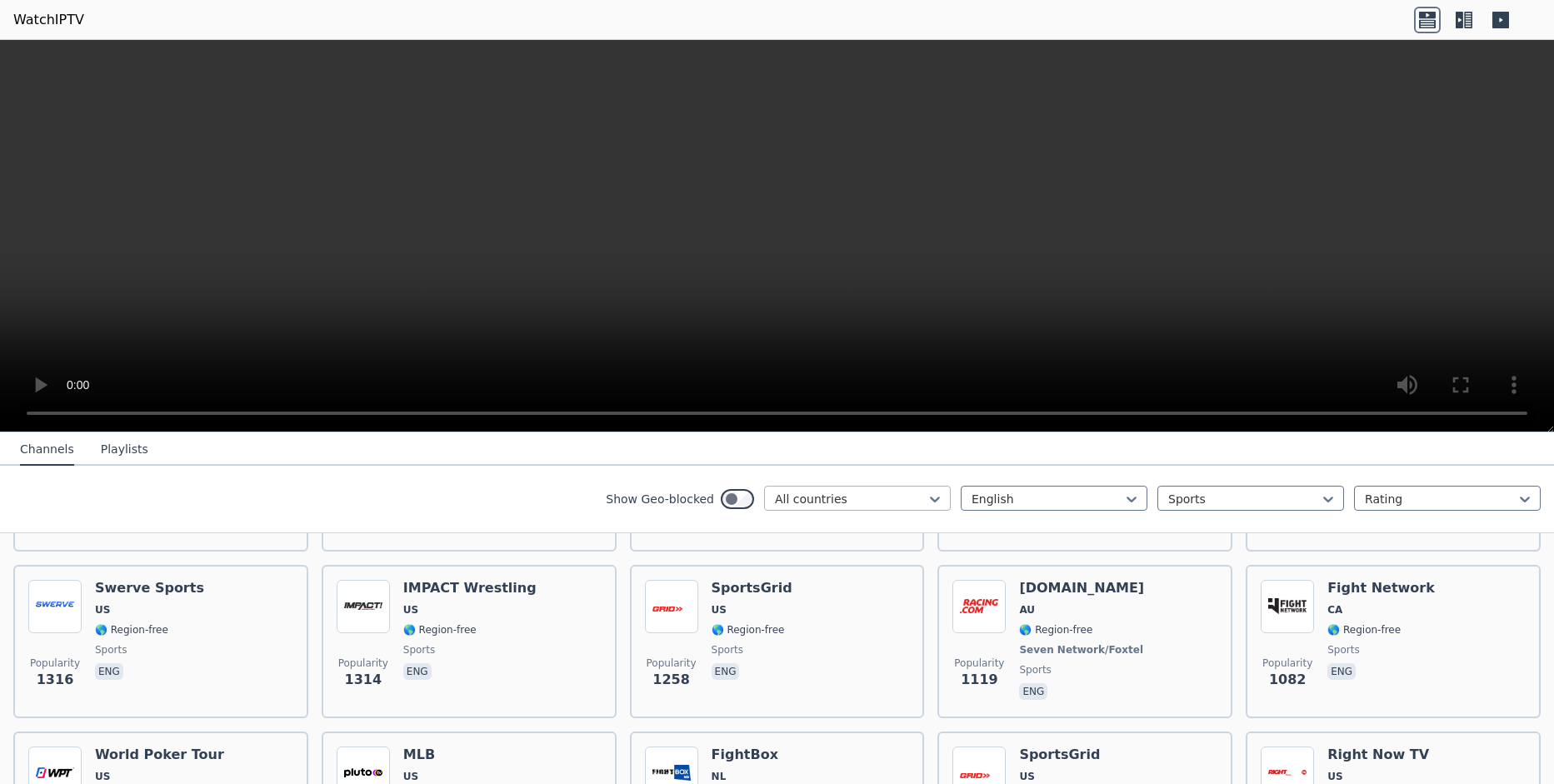
click at [897, 502] on div at bounding box center [850, 499] width 151 height 17
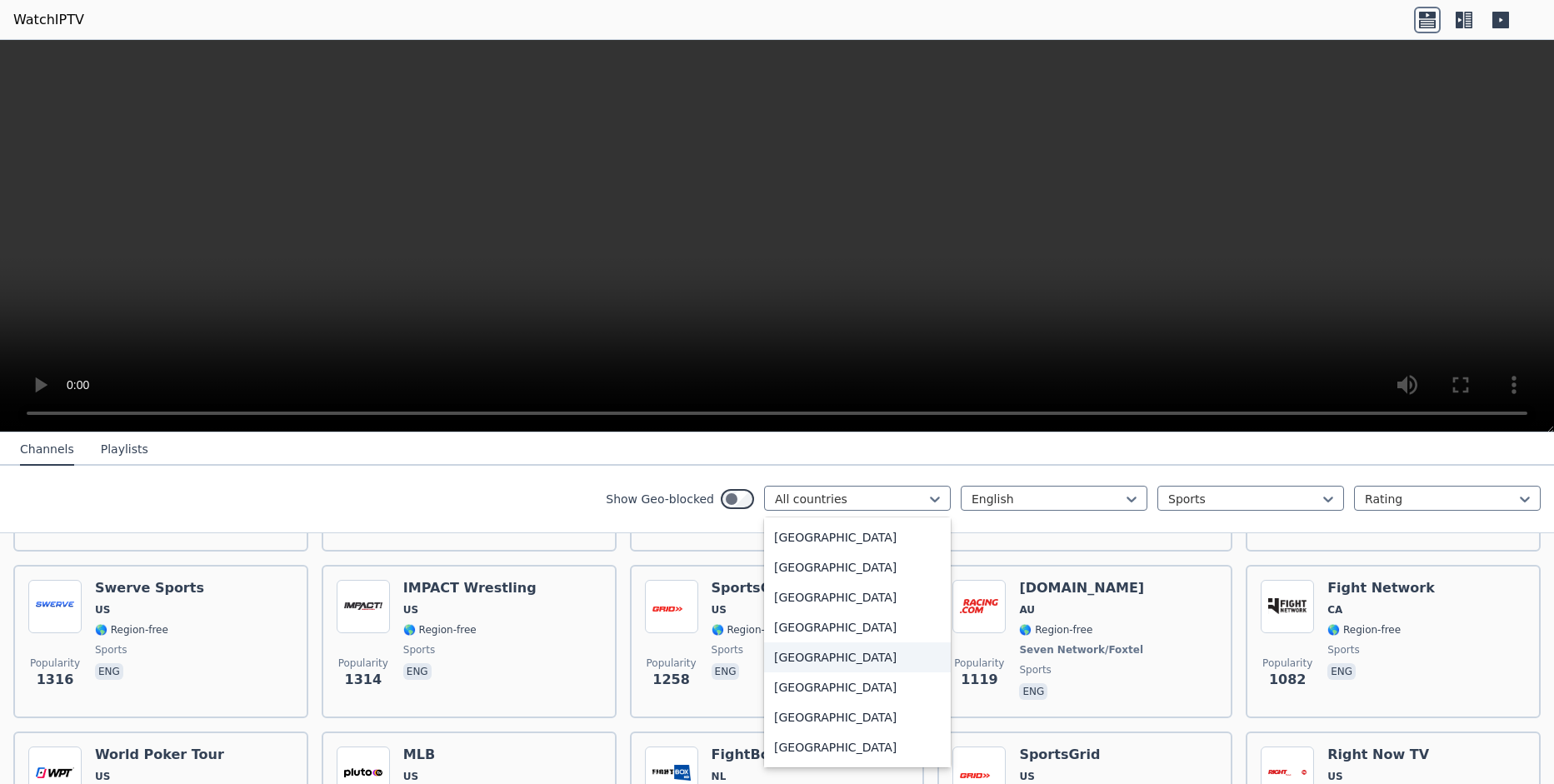
scroll to position [5795, 0]
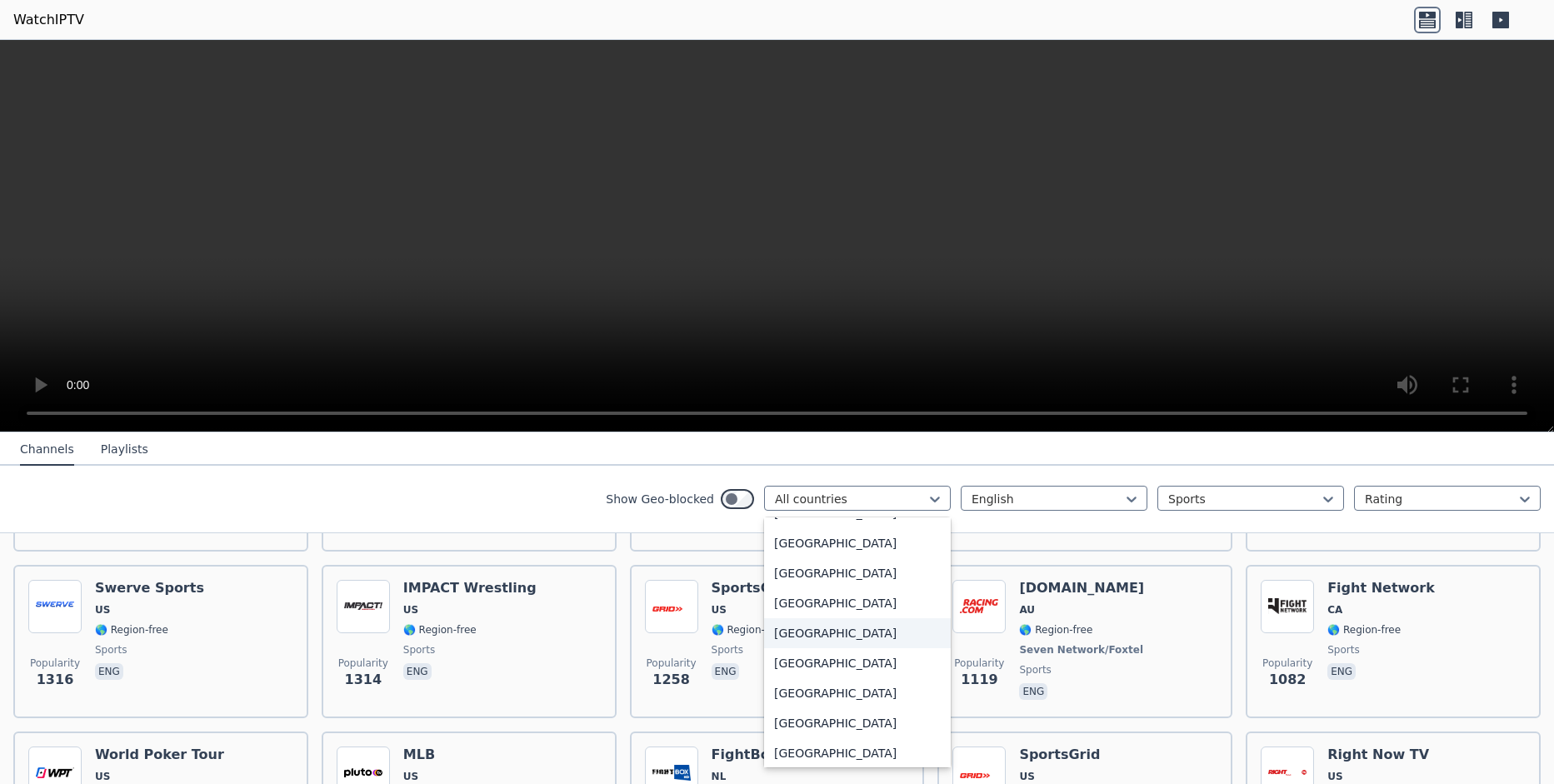
click at [846, 634] on div "[GEOGRAPHIC_DATA]" at bounding box center [857, 633] width 187 height 30
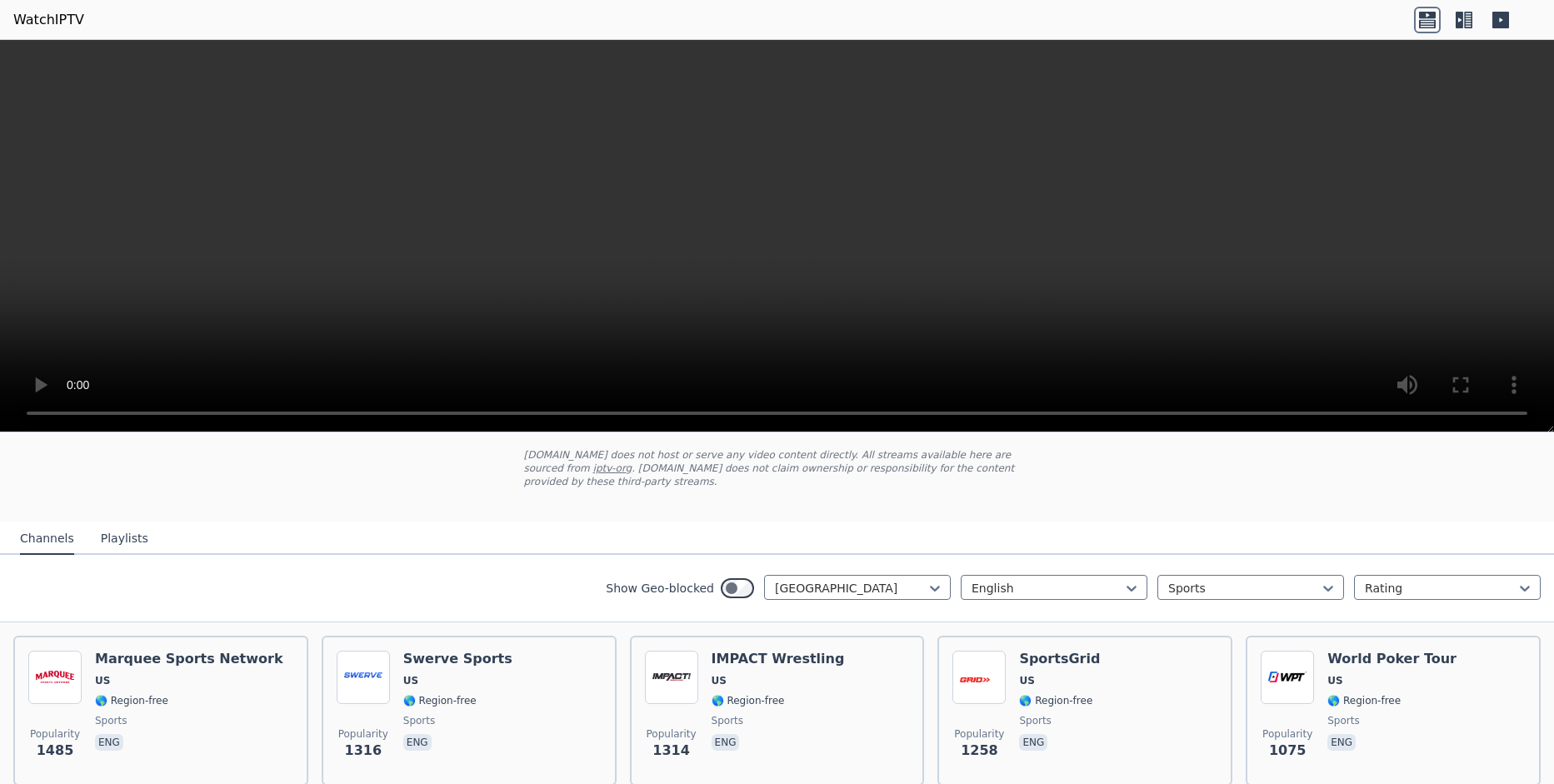
scroll to position [74, 0]
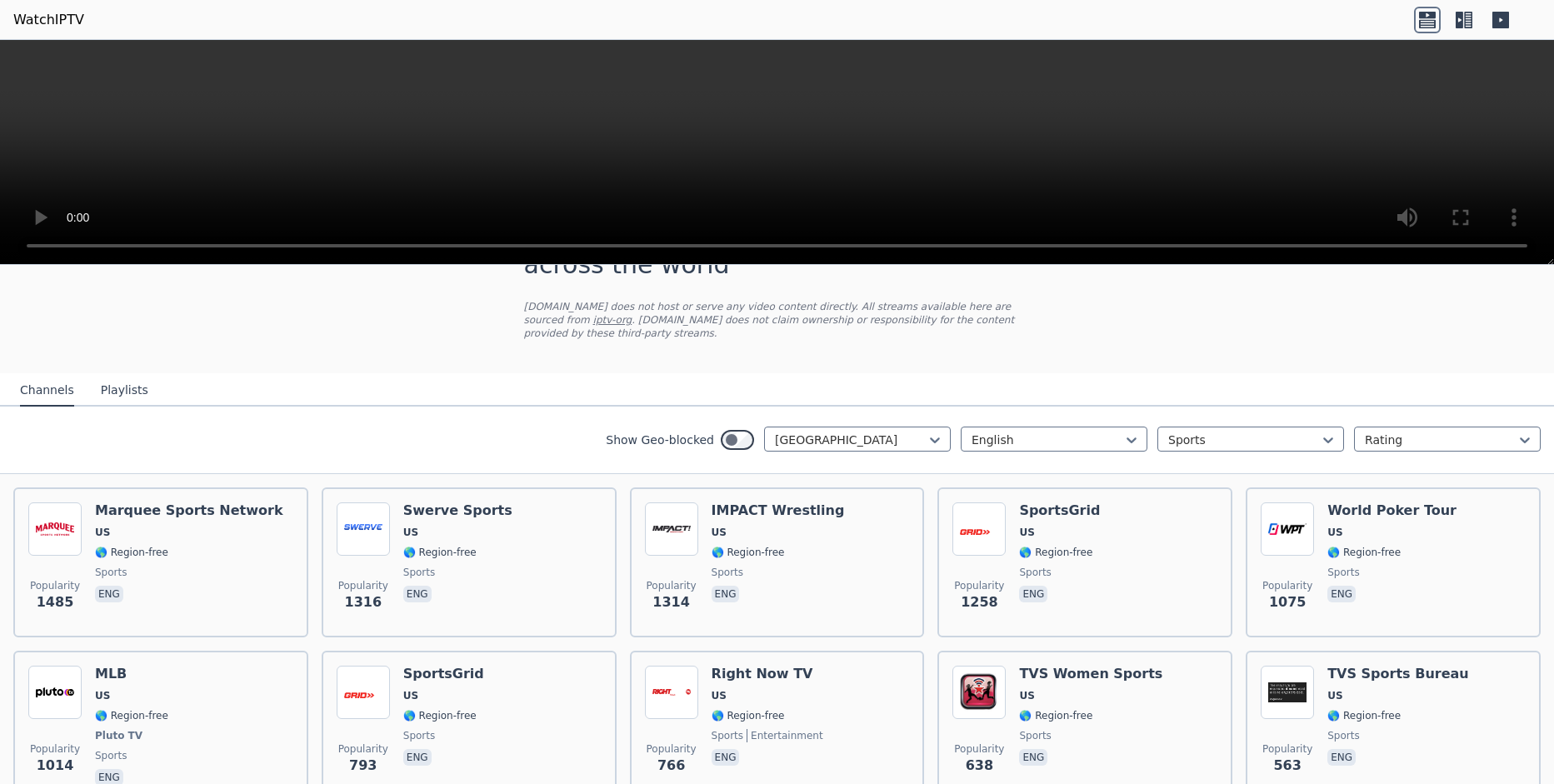
click at [112, 379] on button "Playlists" at bounding box center [124, 390] width 47 height 32
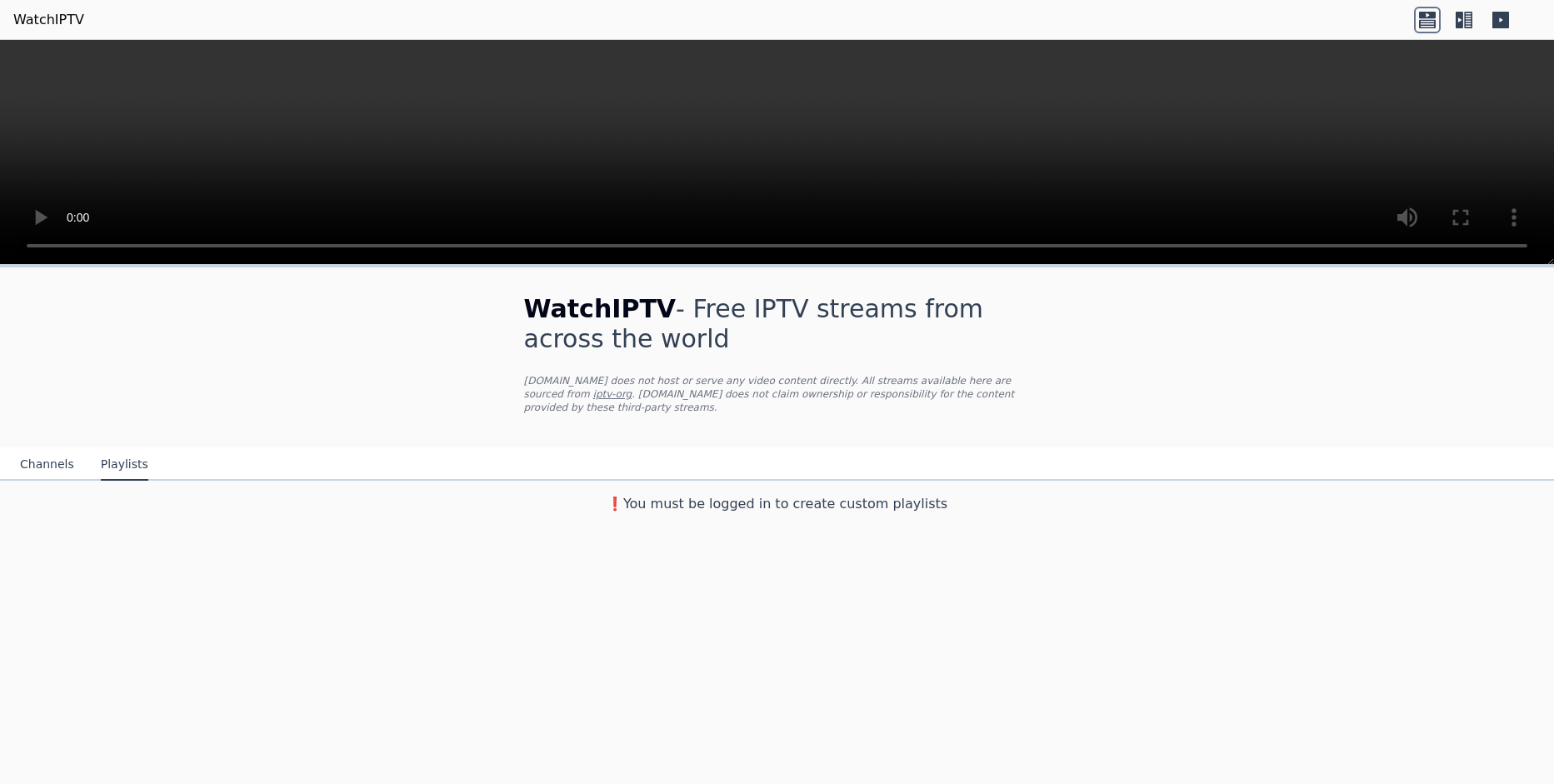
click at [22, 449] on button "Channels" at bounding box center [47, 464] width 54 height 32
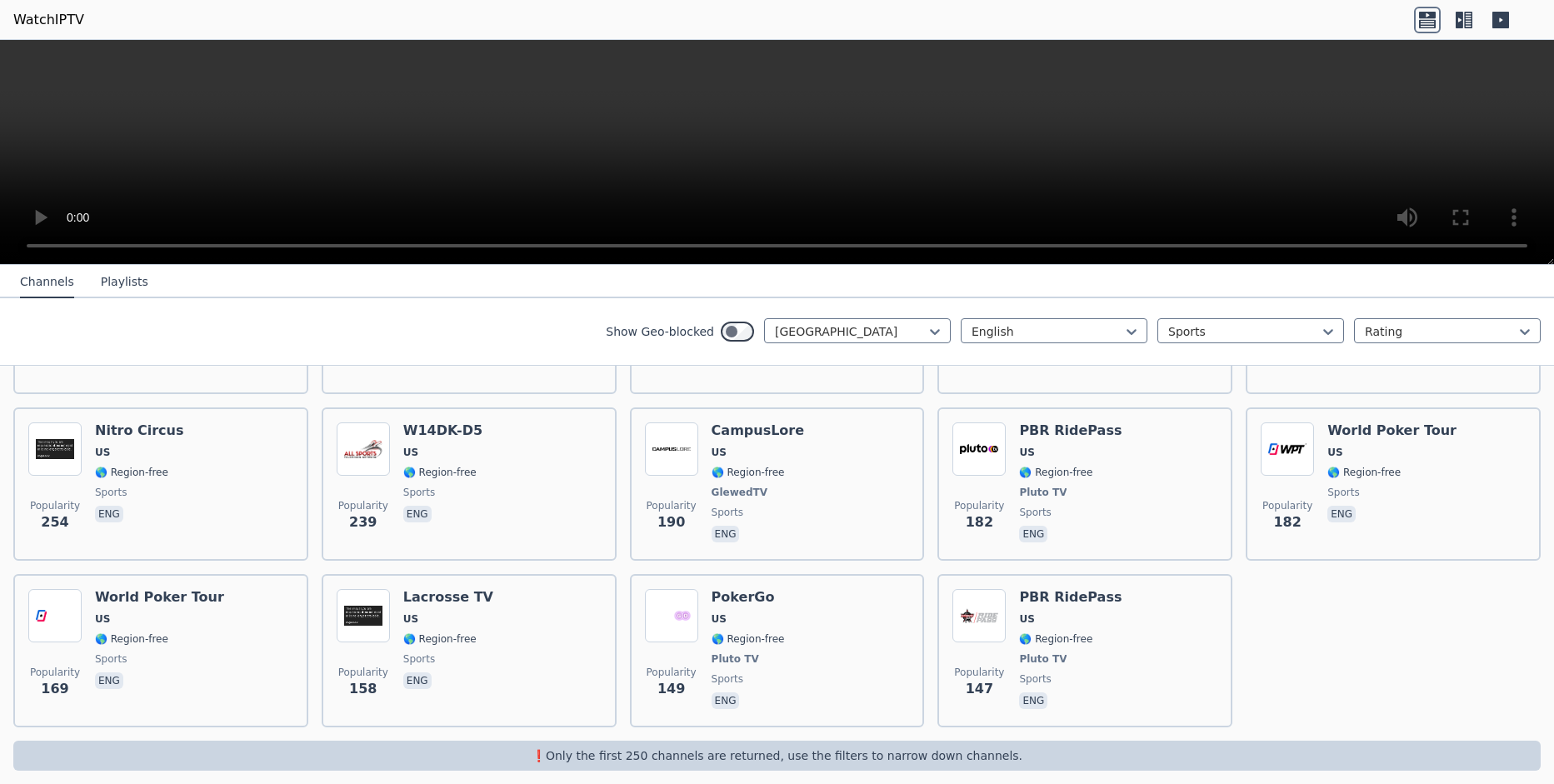
scroll to position [126, 0]
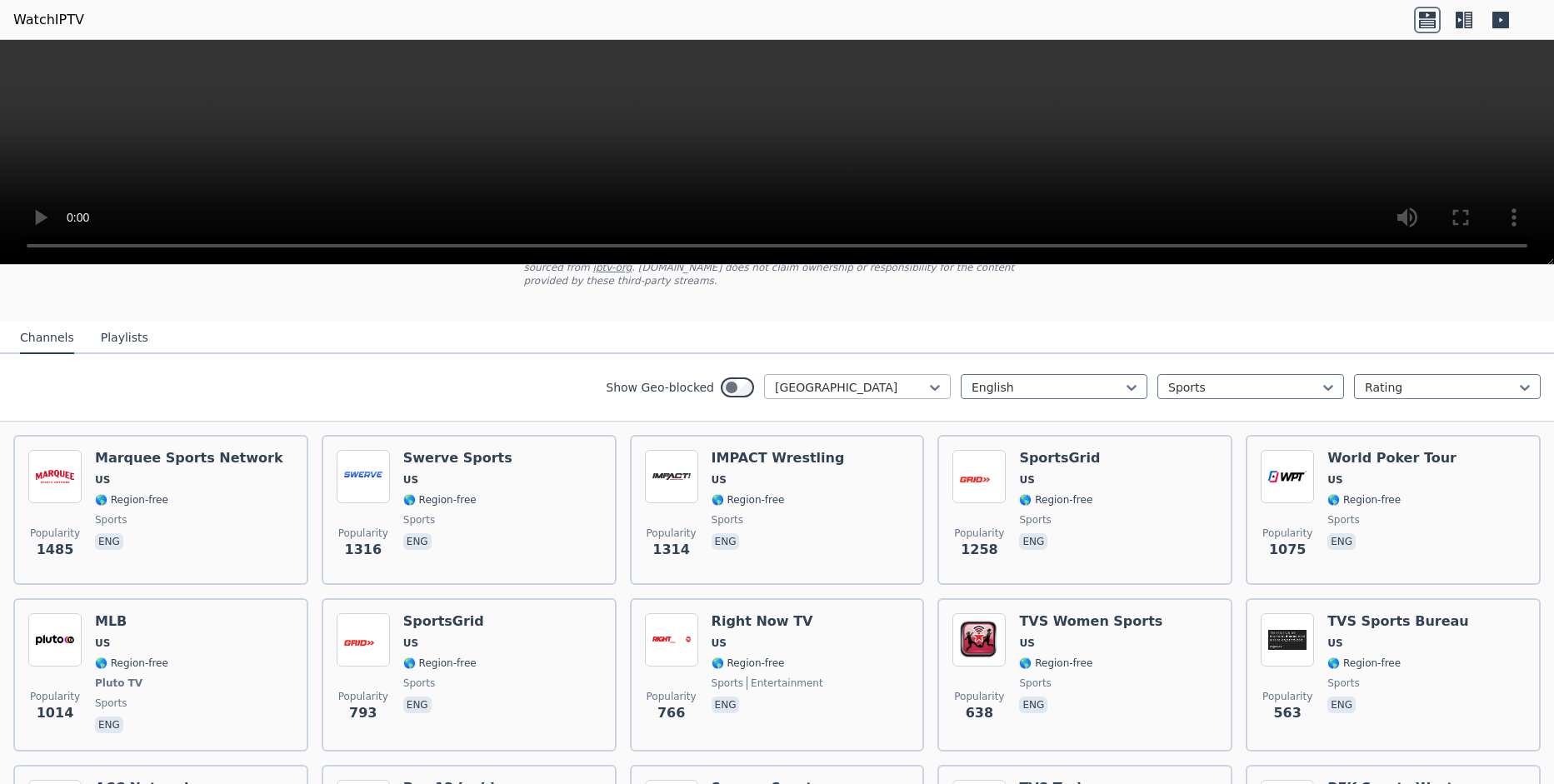
click at [926, 379] on div at bounding box center [850, 387] width 151 height 17
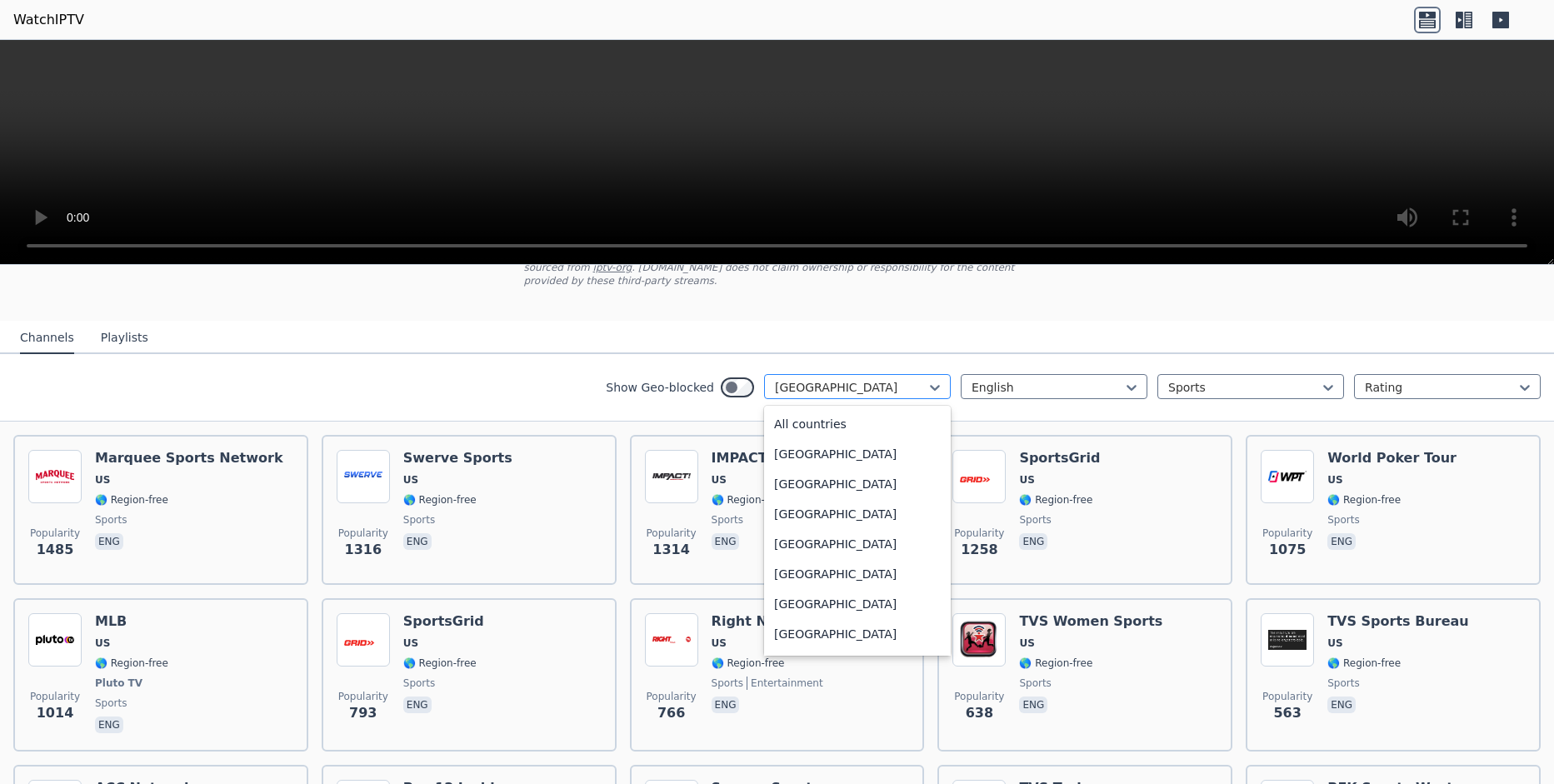
scroll to position [5687, 0]
click at [878, 567] on div "[GEOGRAPHIC_DATA]" at bounding box center [857, 570] width 187 height 30
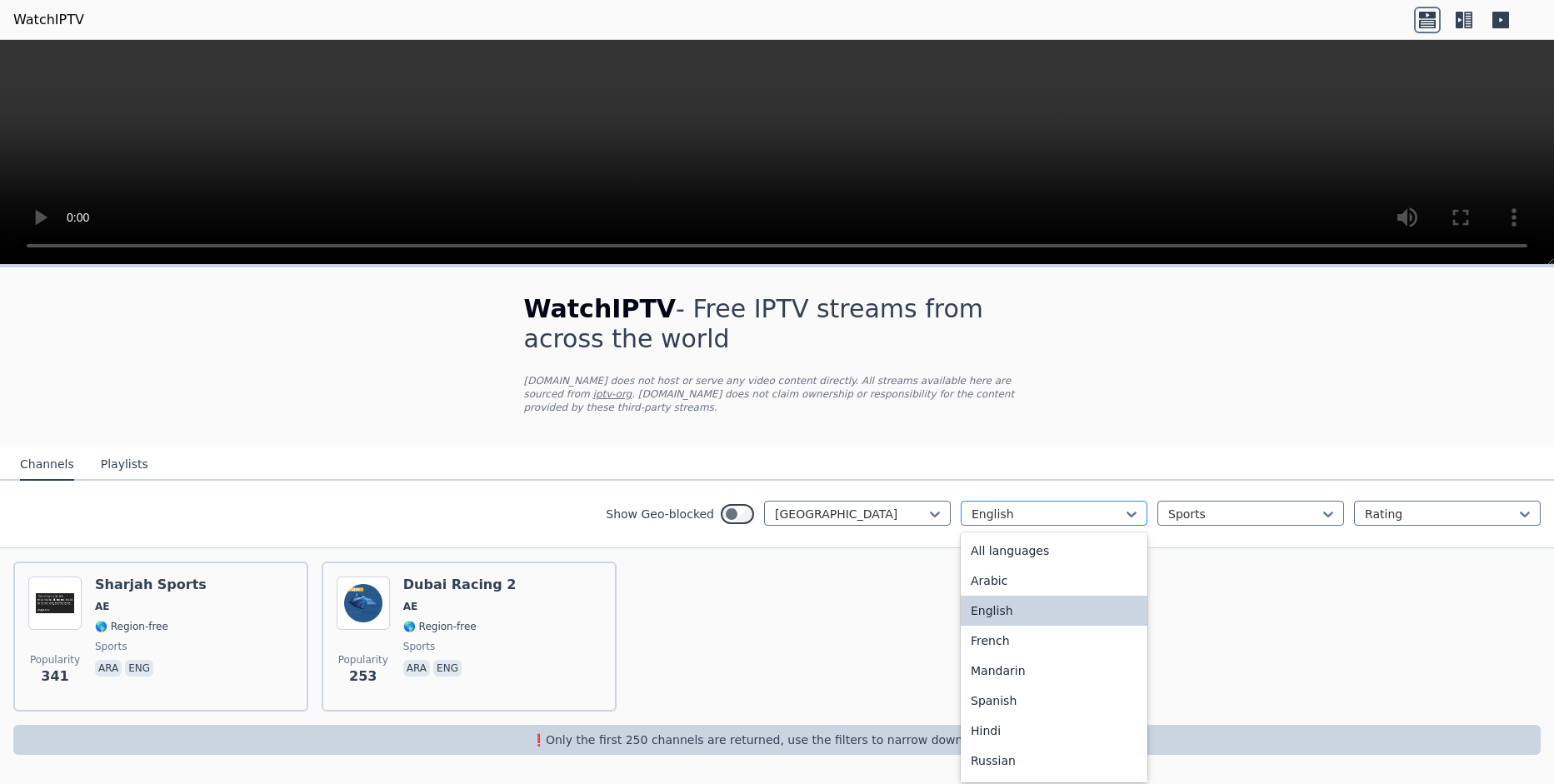
click at [1108, 505] on div at bounding box center [1047, 514] width 151 height 17
click at [1068, 535] on div "All languages" at bounding box center [1054, 550] width 187 height 30
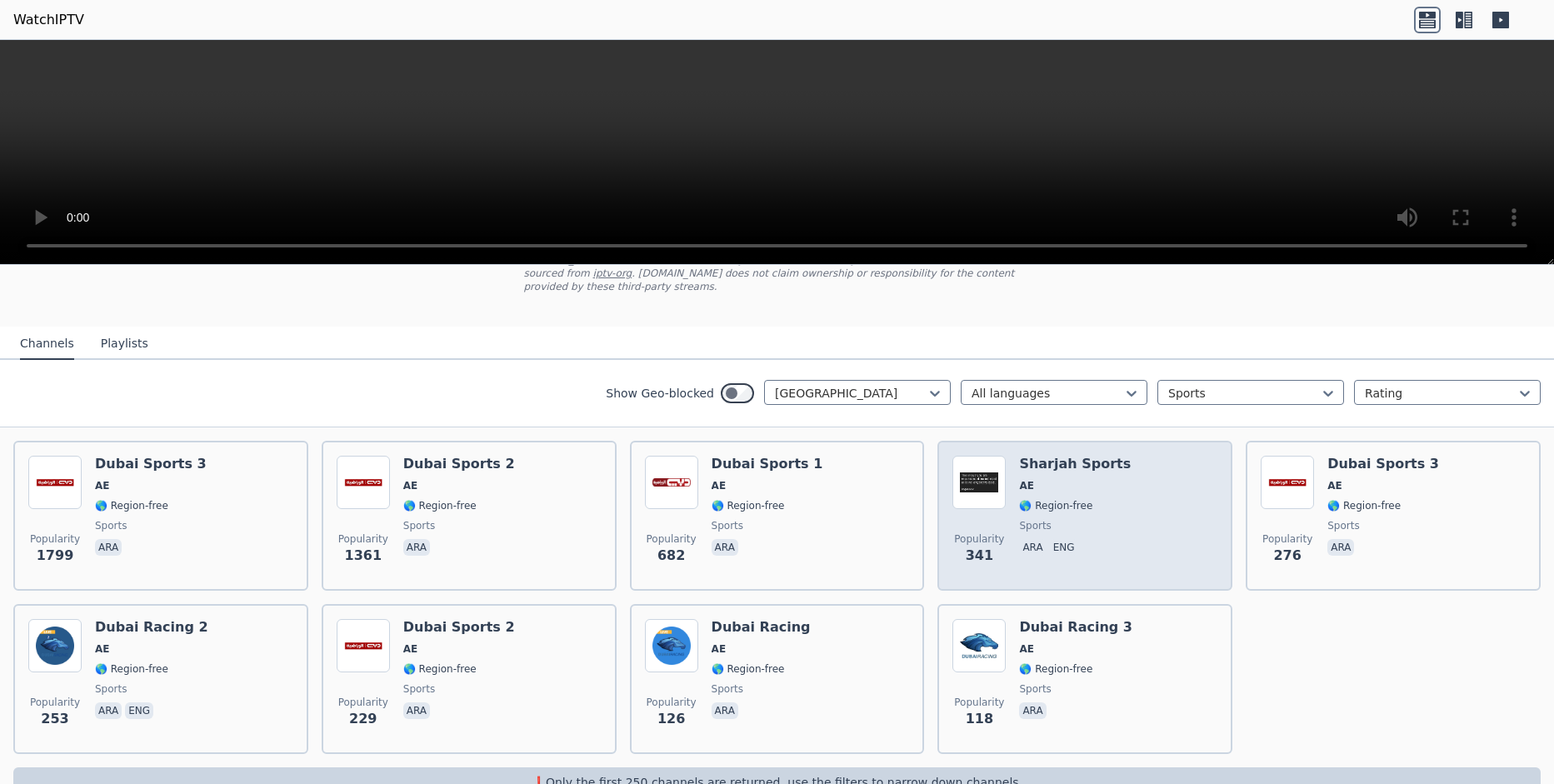
scroll to position [124, 0]
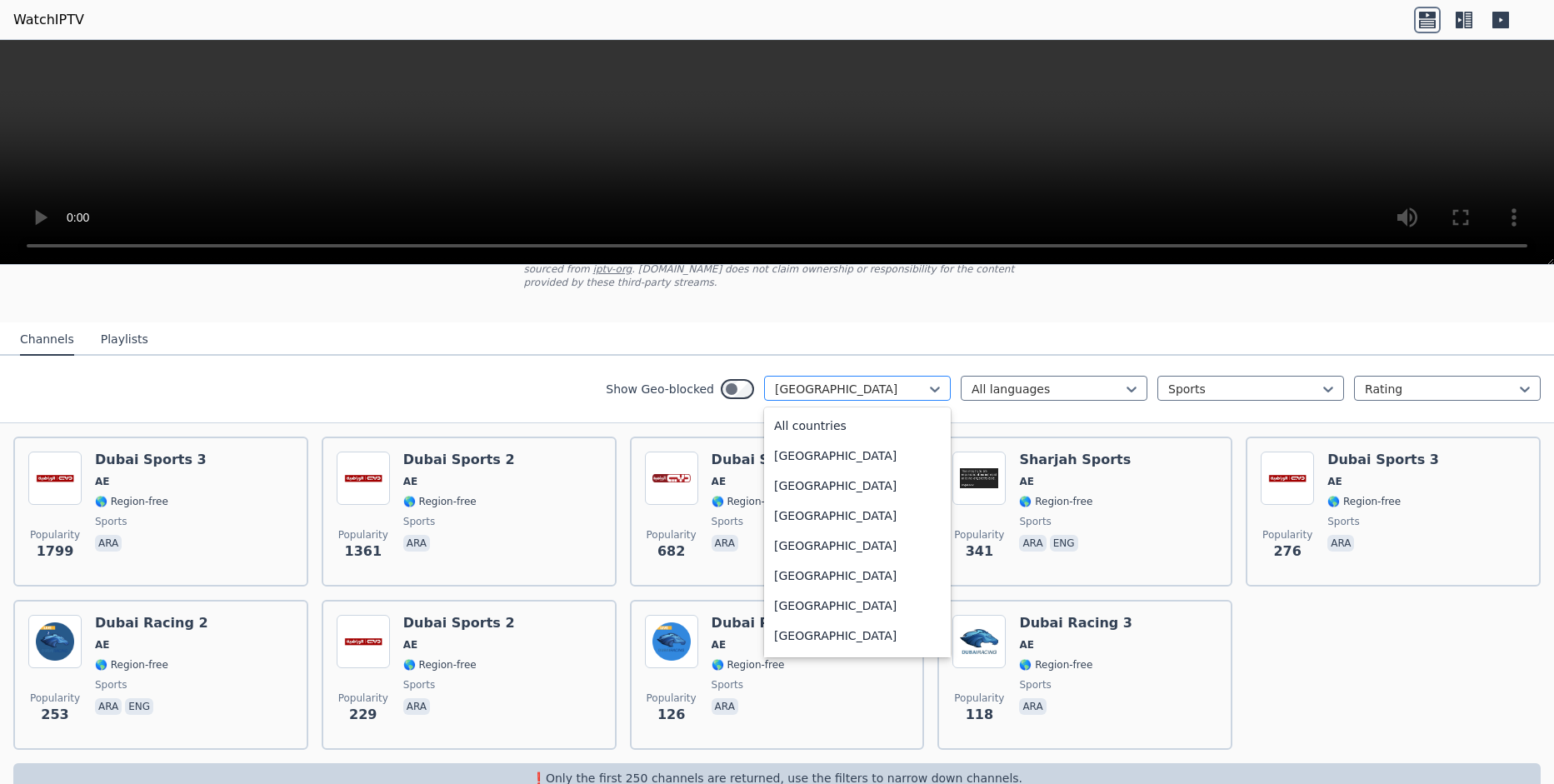
click at [912, 381] on div at bounding box center [850, 389] width 151 height 17
click at [877, 503] on div "[GEOGRAPHIC_DATA]" at bounding box center [857, 511] width 187 height 30
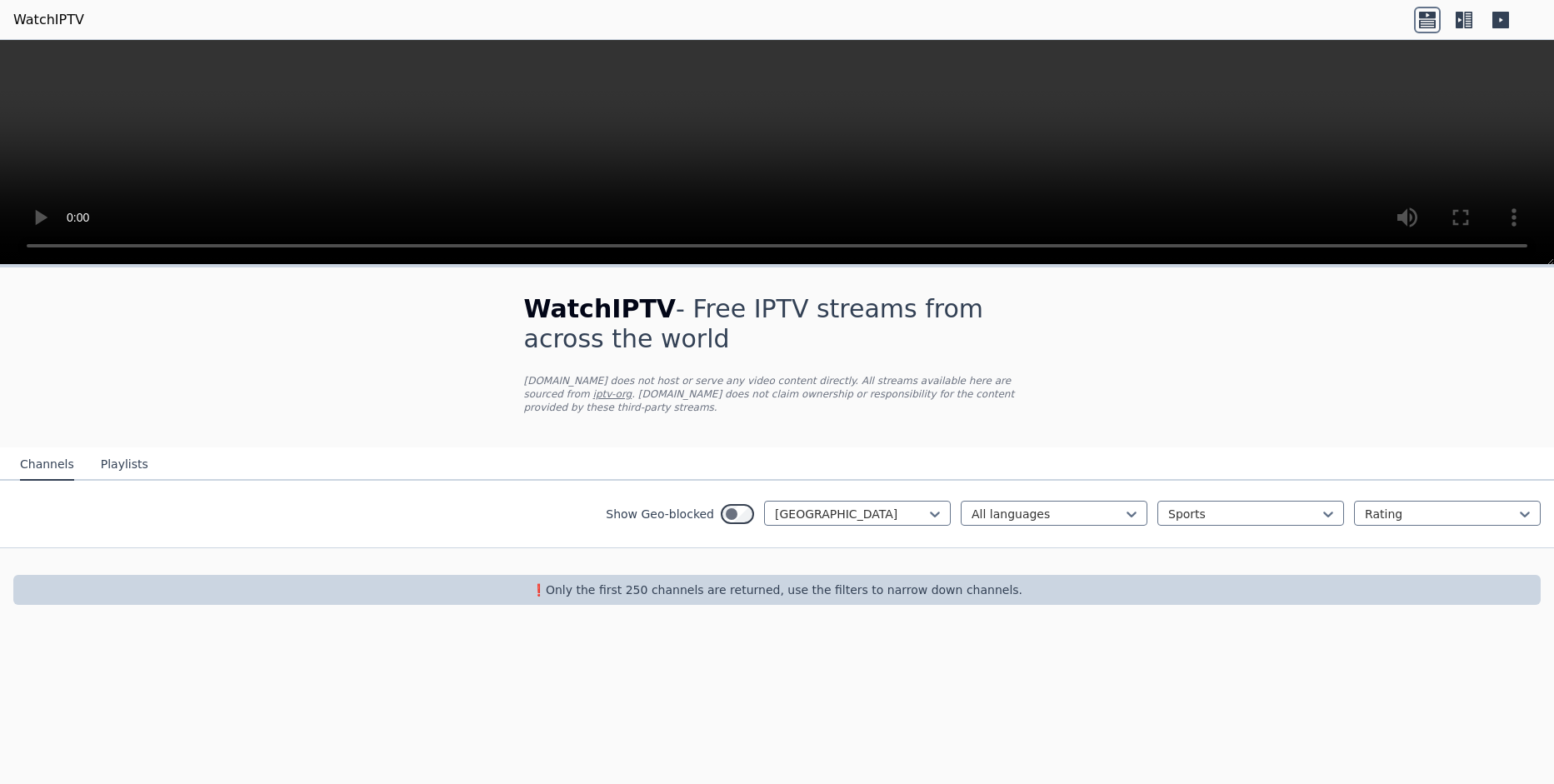
click at [749, 513] on div "Show Geo-blocked" at bounding box center [680, 514] width 149 height 27
